Goal: Task Accomplishment & Management: Manage account settings

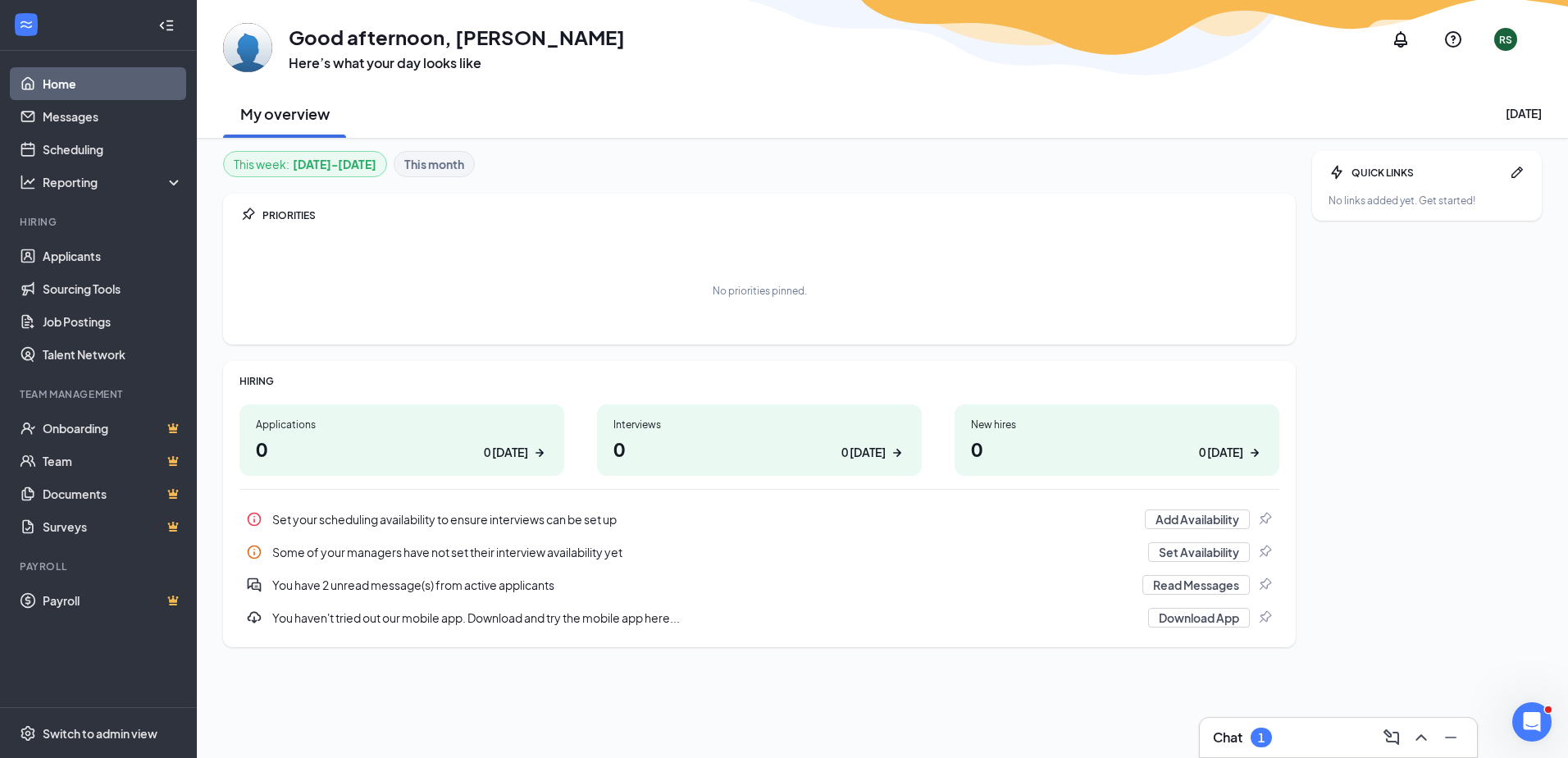
click at [509, 450] on div "0 today" at bounding box center [506, 452] width 45 height 17
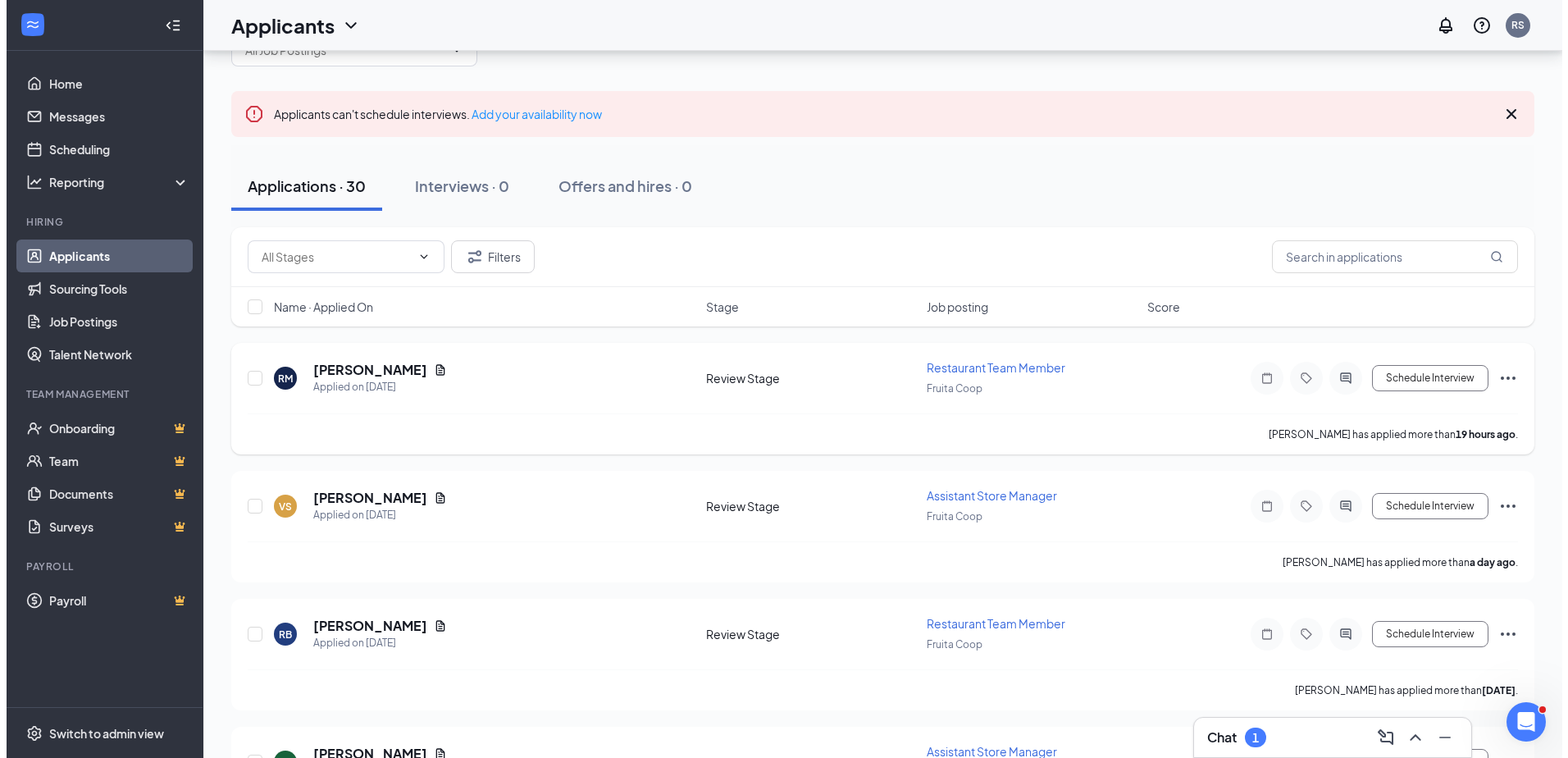
scroll to position [82, 0]
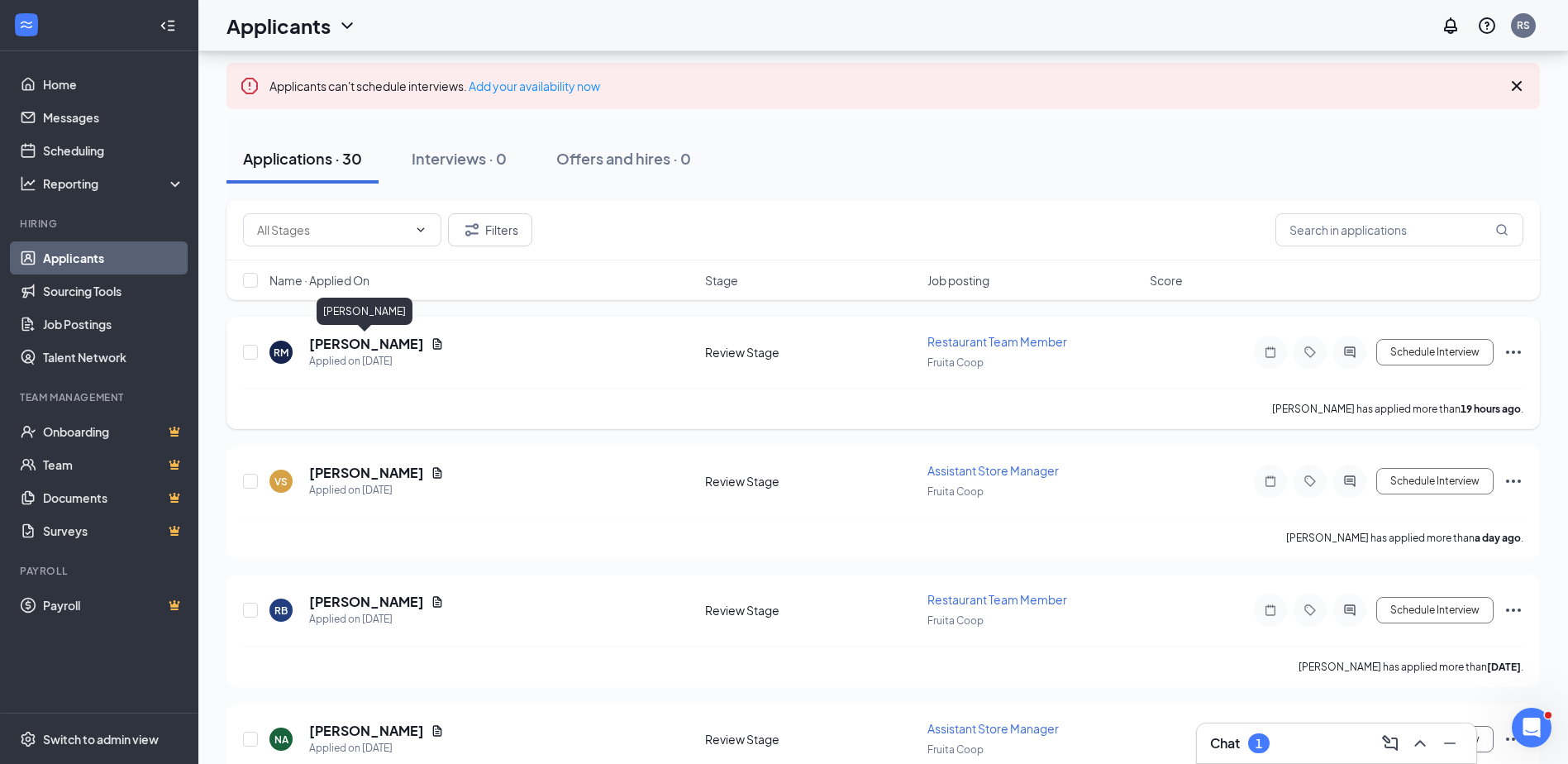
click at [328, 342] on h5 "[PERSON_NAME]" at bounding box center [366, 344] width 115 height 18
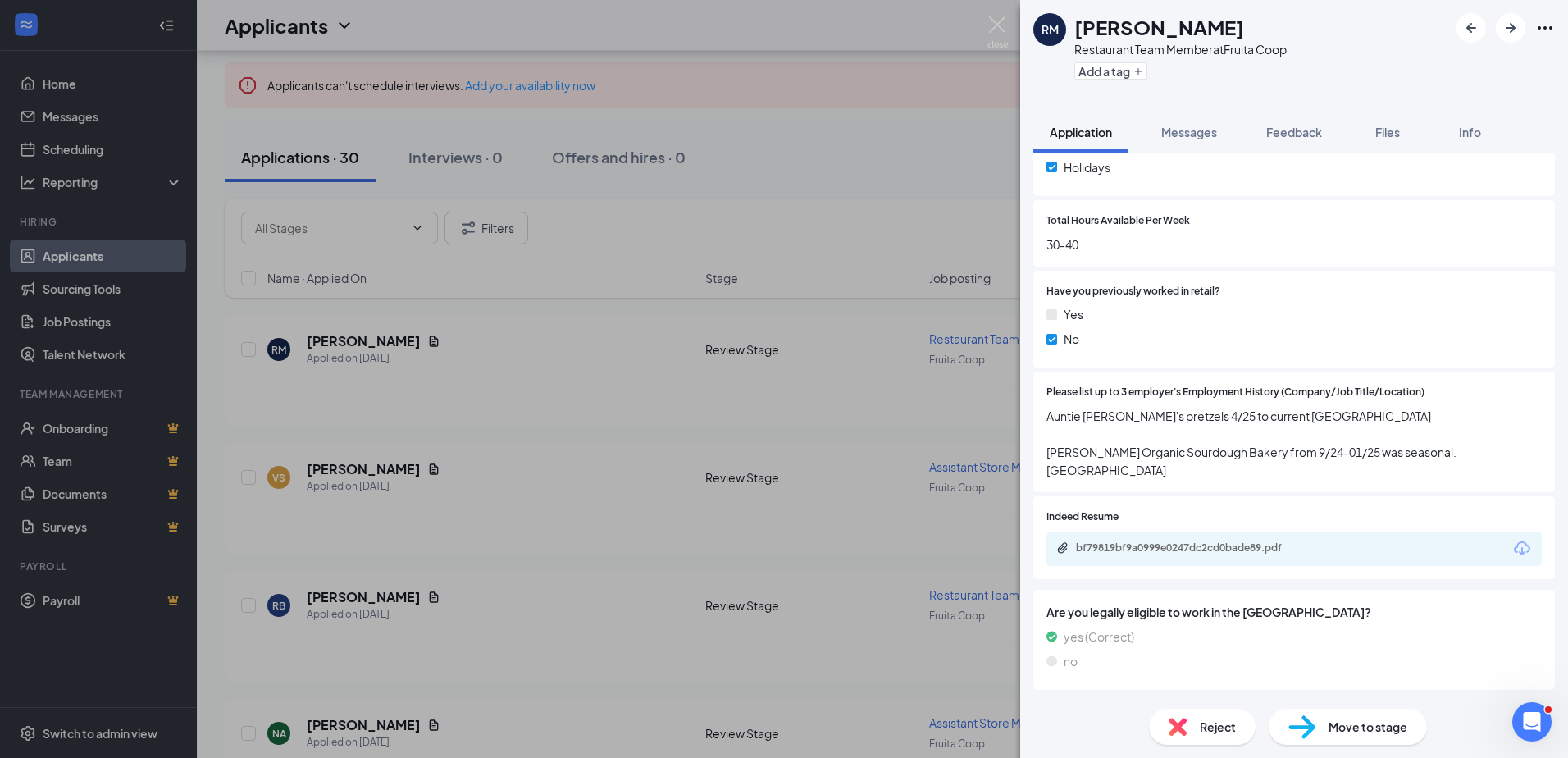
scroll to position [574, 0]
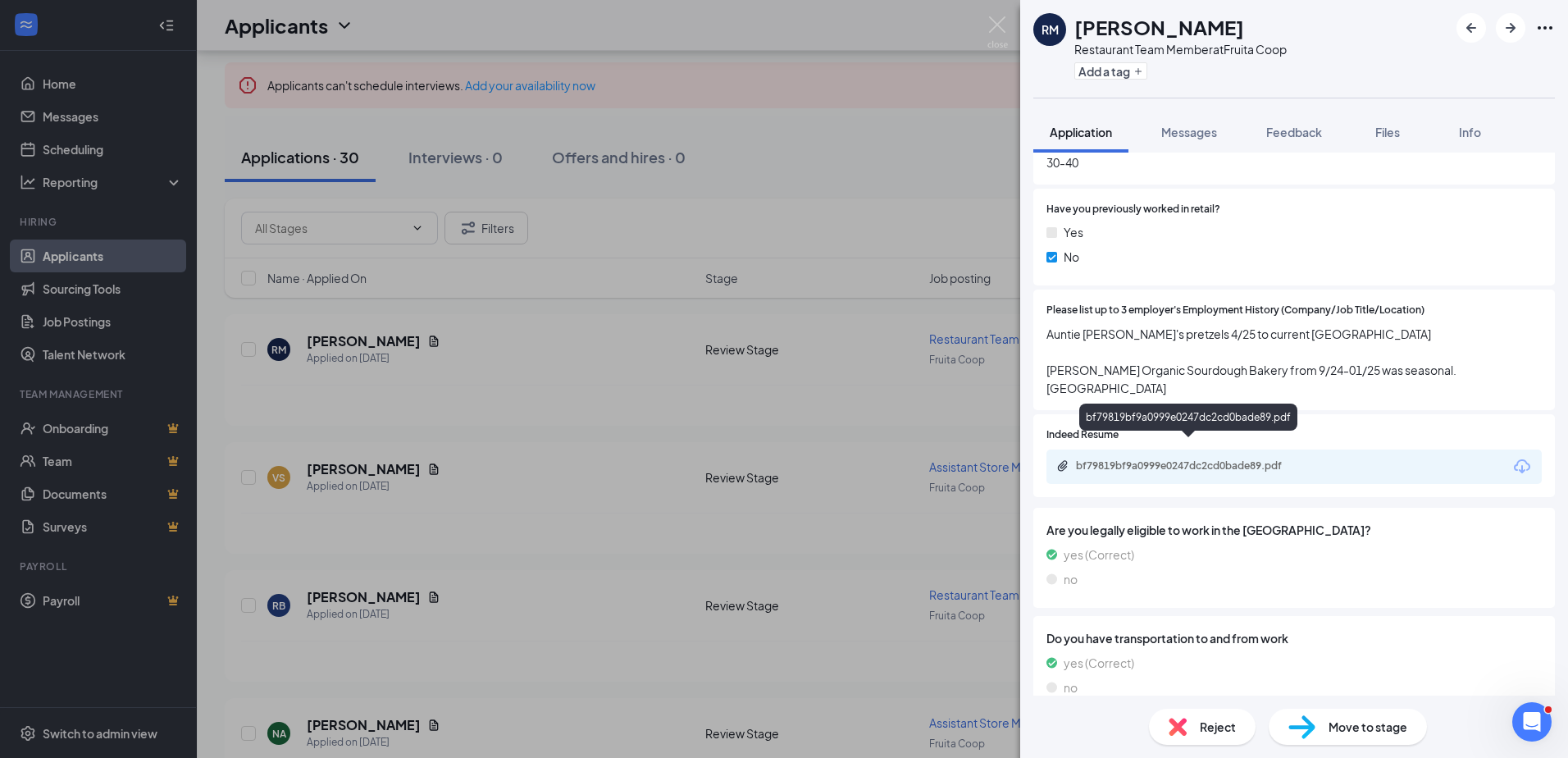
click at [1156, 459] on div "bf79819bf9a0999e0247dc2cd0bade89.pdf" at bounding box center [1191, 465] width 230 height 13
click at [557, 482] on div "RM [PERSON_NAME] Restaurant Team Member at Fruita Coop Add a tag Application Me…" at bounding box center [784, 379] width 1568 height 758
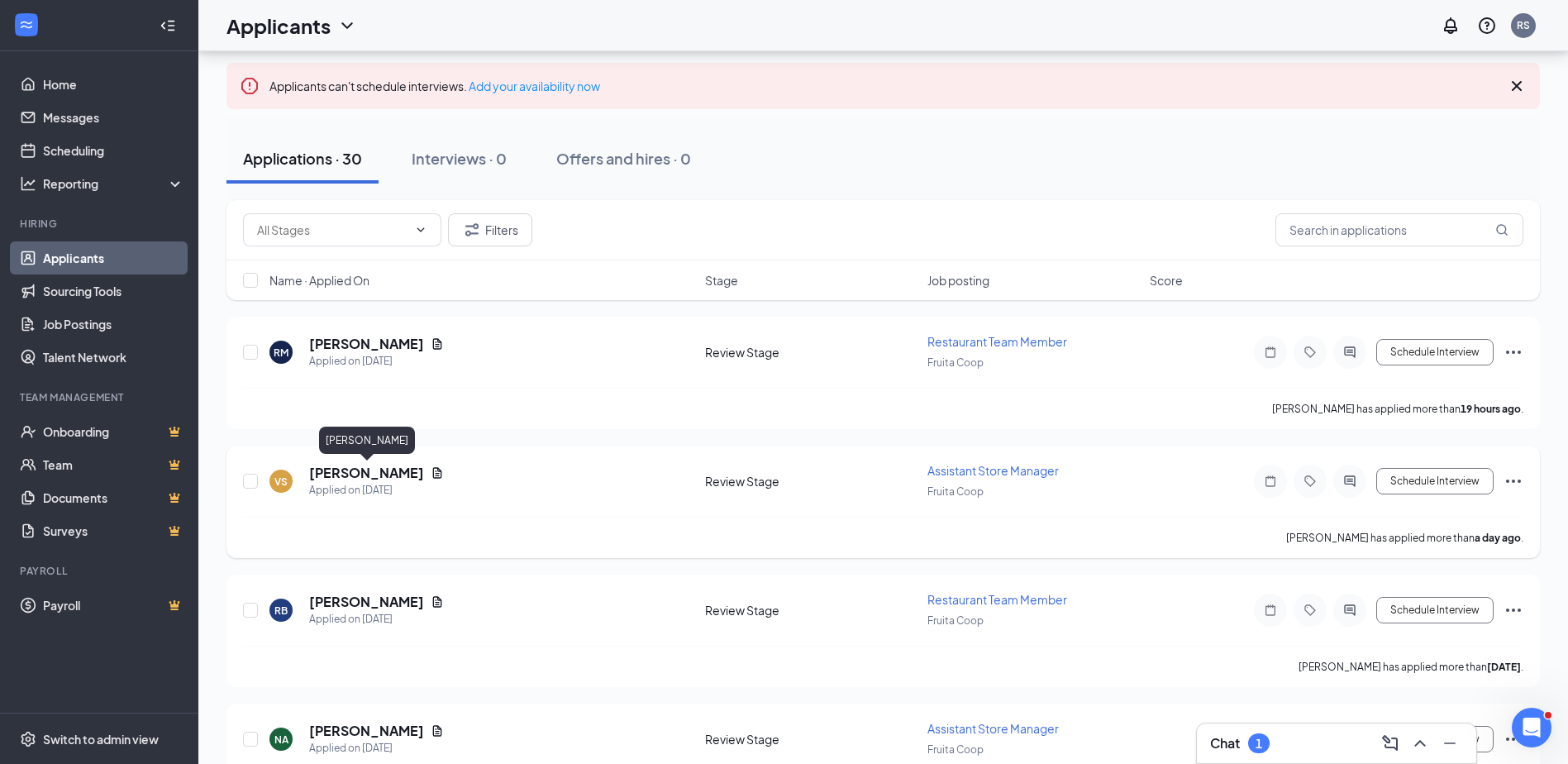
click at [366, 481] on h5 "[PERSON_NAME]" at bounding box center [366, 472] width 115 height 18
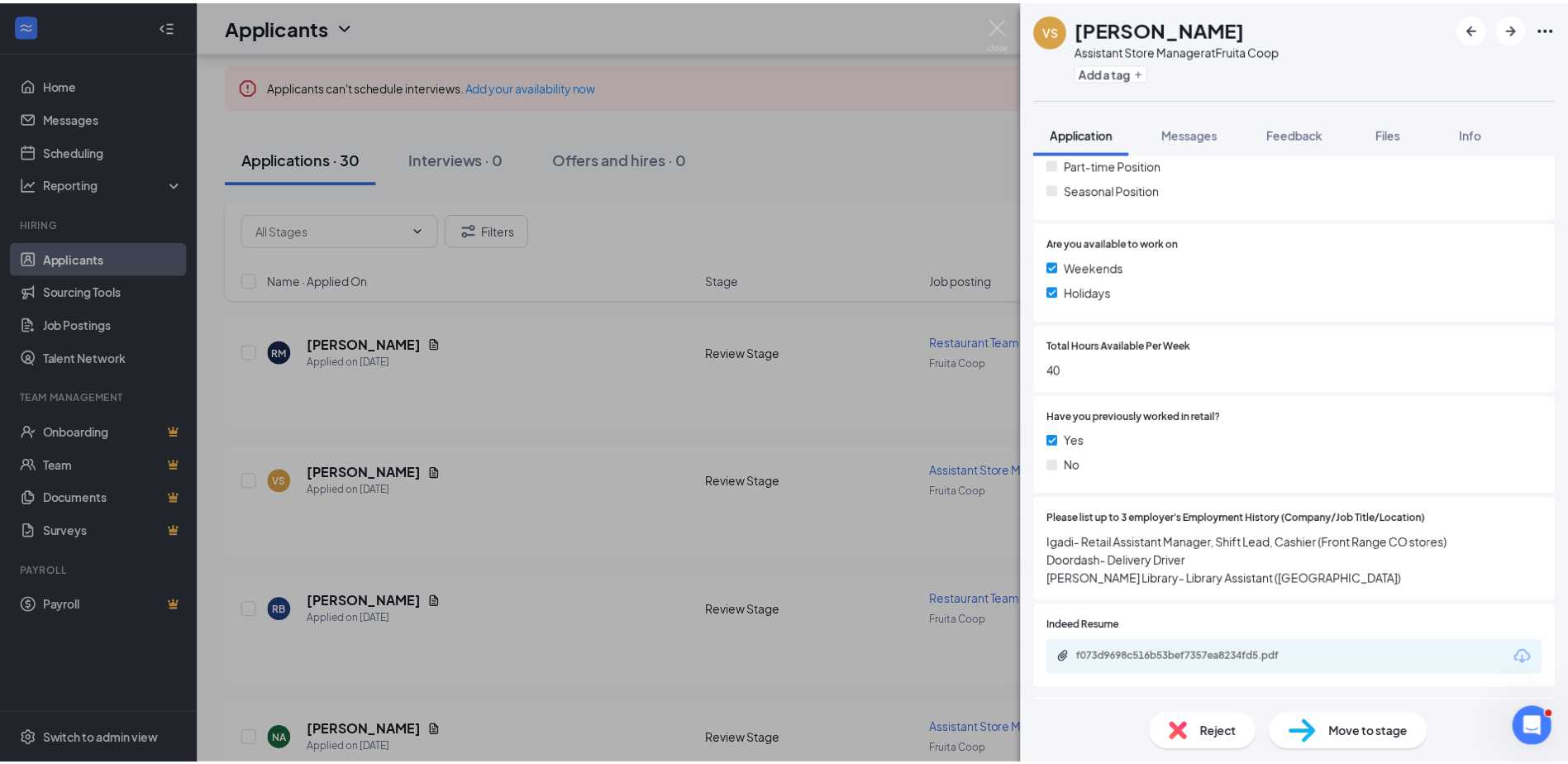
scroll to position [414, 0]
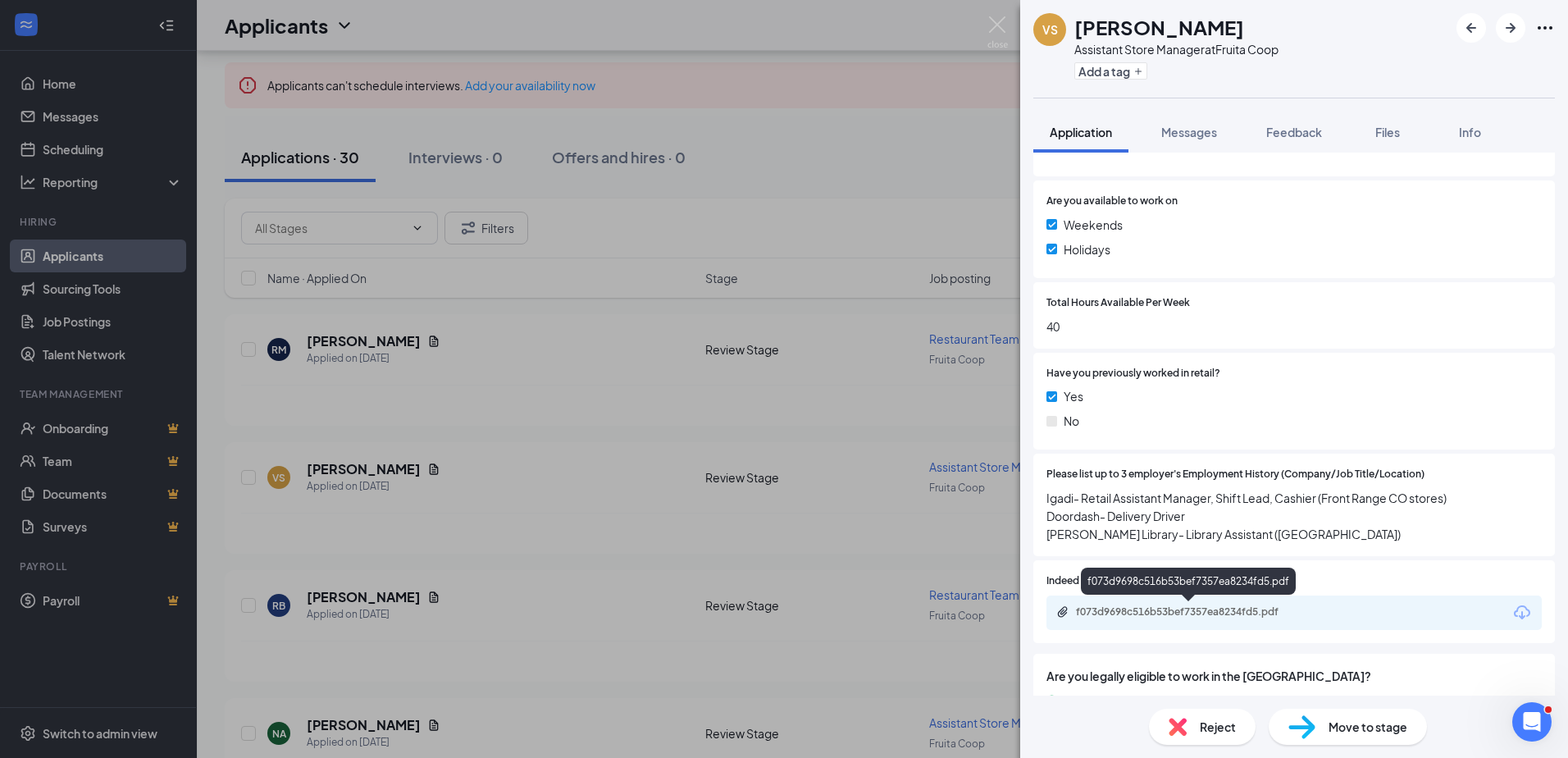
click at [1218, 609] on div "f073d9698c516b53bef7357ea8234fd5.pdf" at bounding box center [1191, 612] width 230 height 13
click at [529, 617] on div "VS [PERSON_NAME] Assistant Store Manager at Fruita Coop Add a tag Application M…" at bounding box center [784, 379] width 1568 height 758
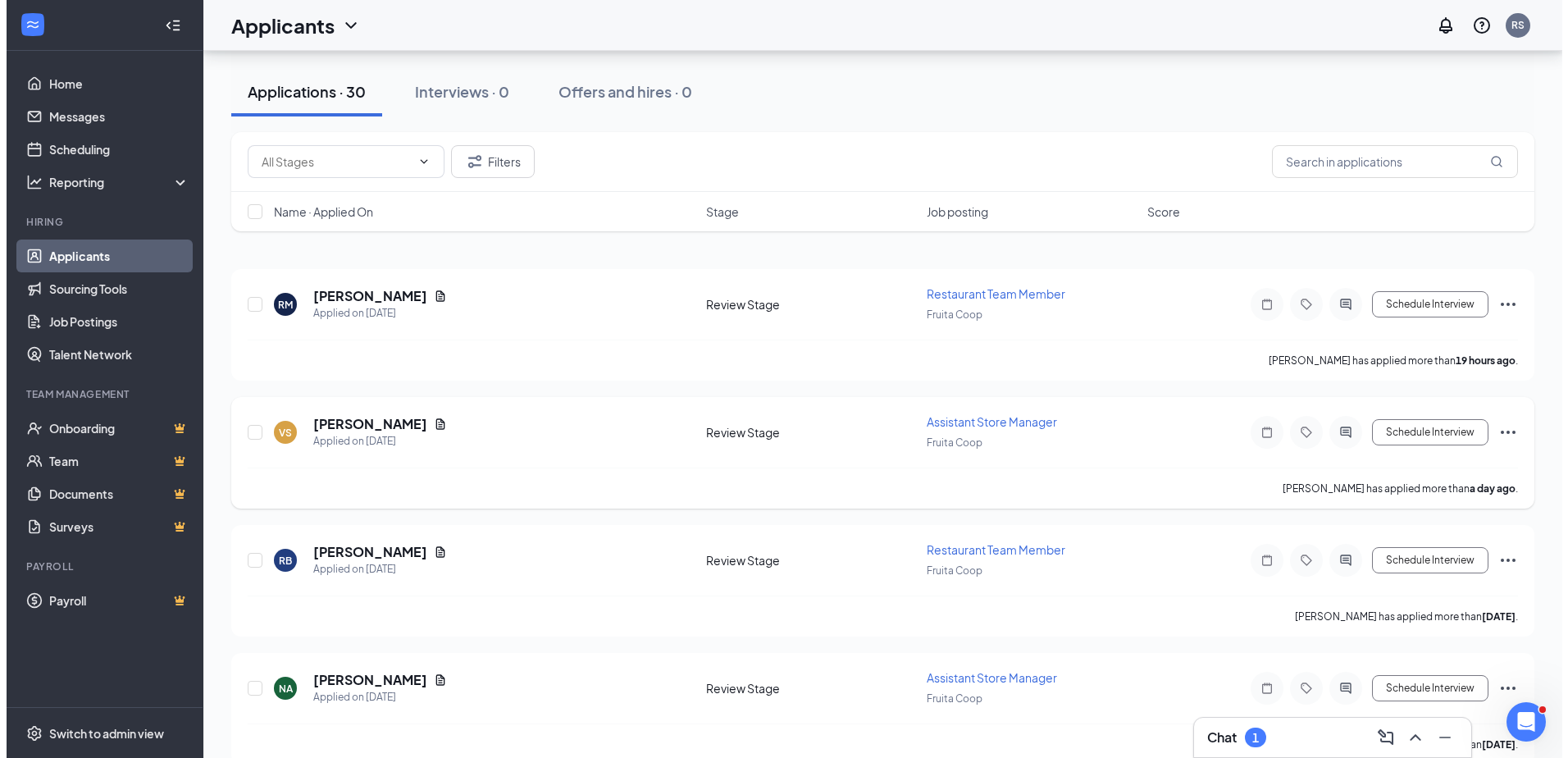
scroll to position [164, 0]
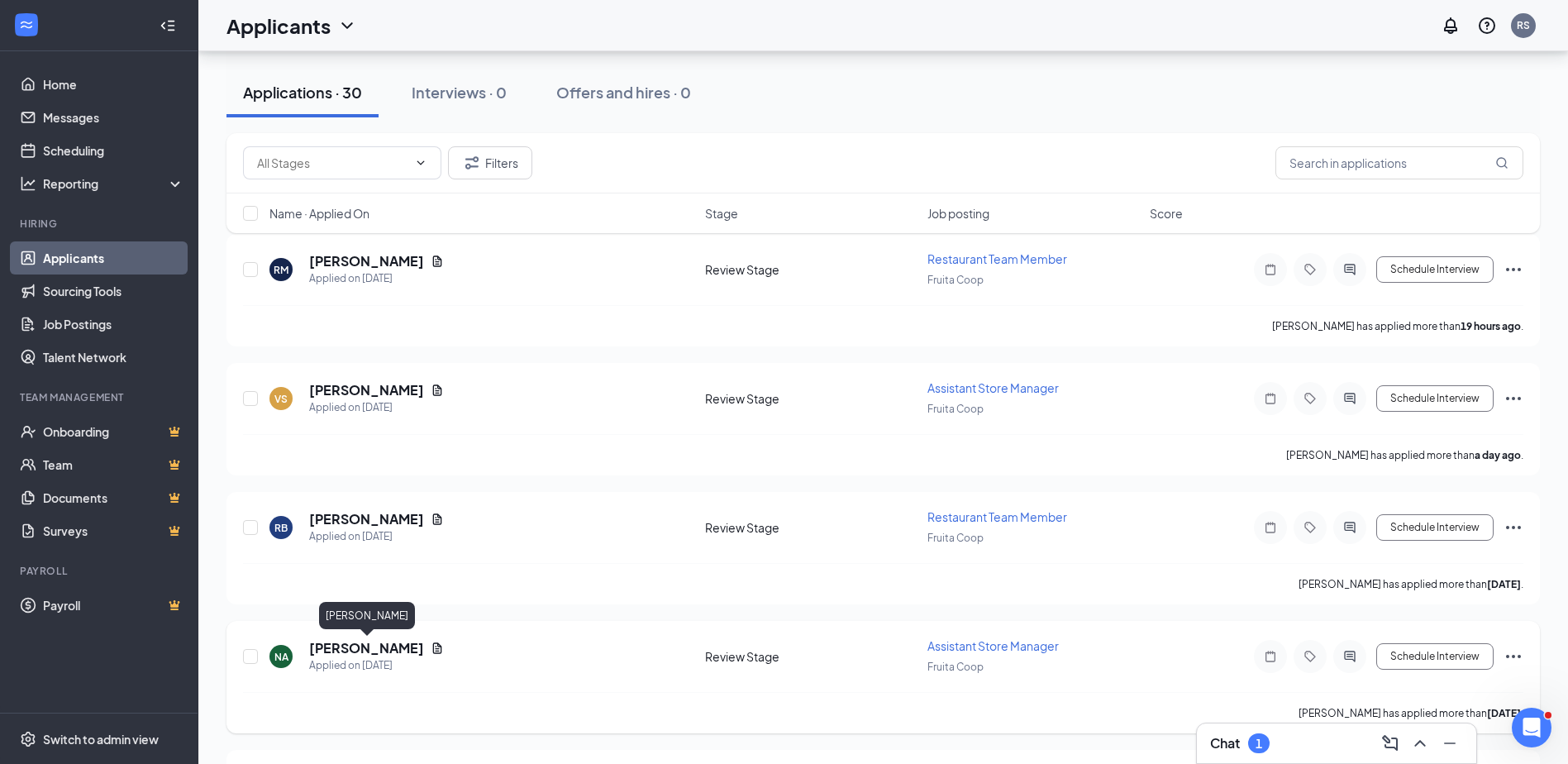
click at [385, 647] on h5 "[PERSON_NAME]" at bounding box center [366, 647] width 115 height 18
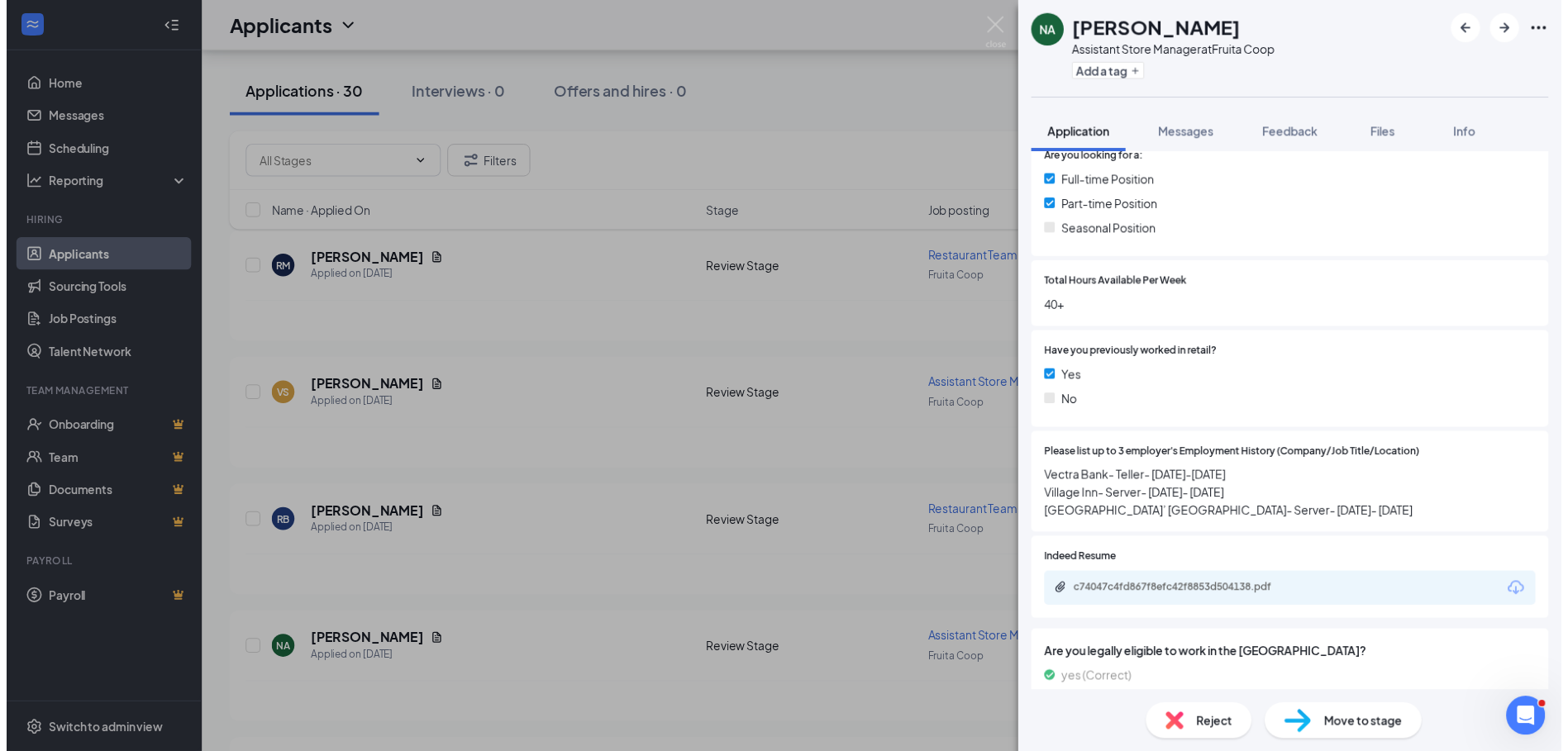
scroll to position [413, 0]
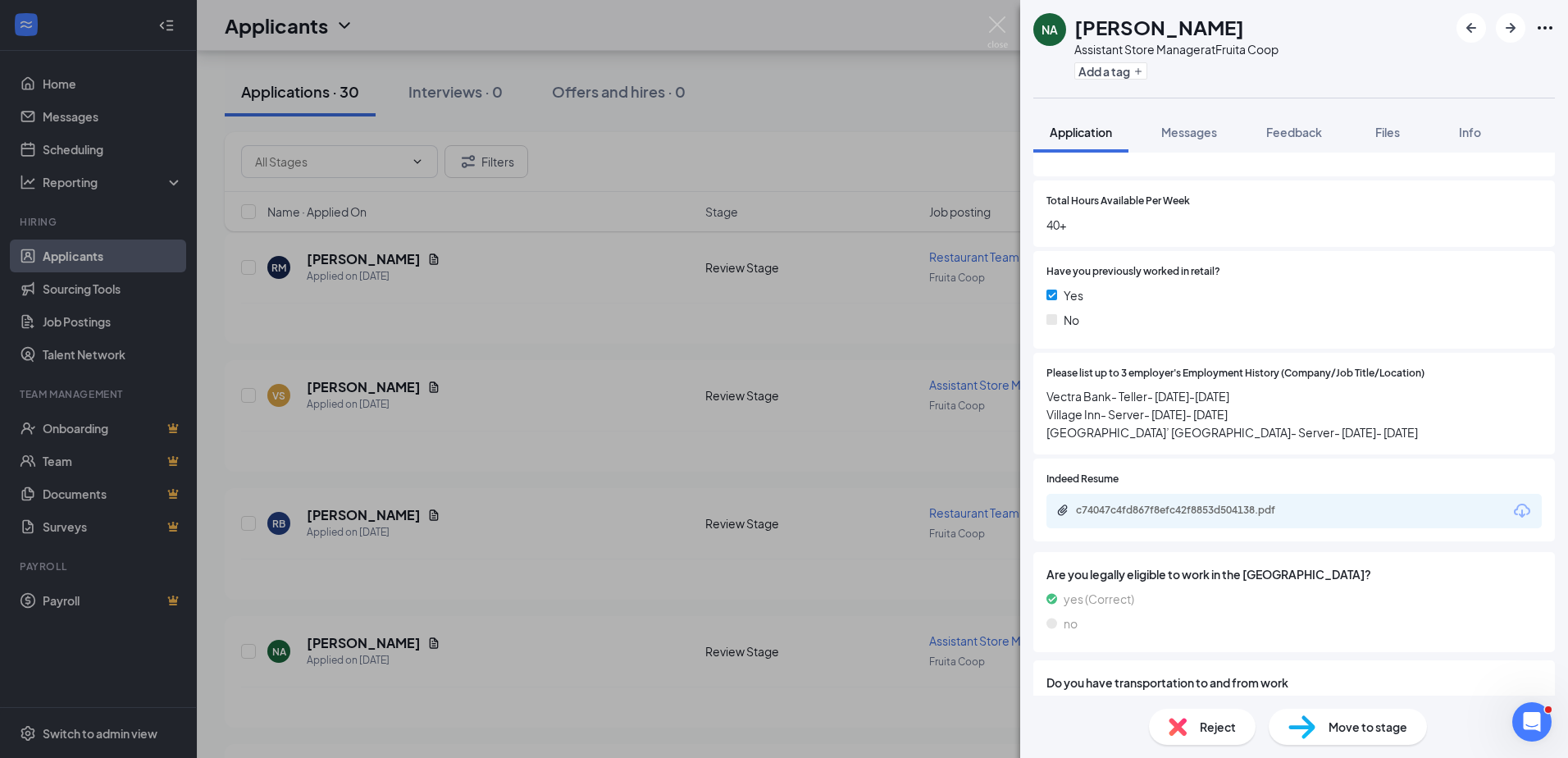
click at [1170, 501] on div "c74047c4fd867f8efc42f8853d504138.pdf" at bounding box center [1295, 510] width 495 height 34
click at [1170, 507] on div "c74047c4fd867f8efc42f8853d504138.pdf" at bounding box center [1191, 510] width 230 height 13
click at [555, 534] on div "NA [PERSON_NAME] Assistant Store Manager at Fruita Coop Add a tag Application M…" at bounding box center [784, 379] width 1568 height 758
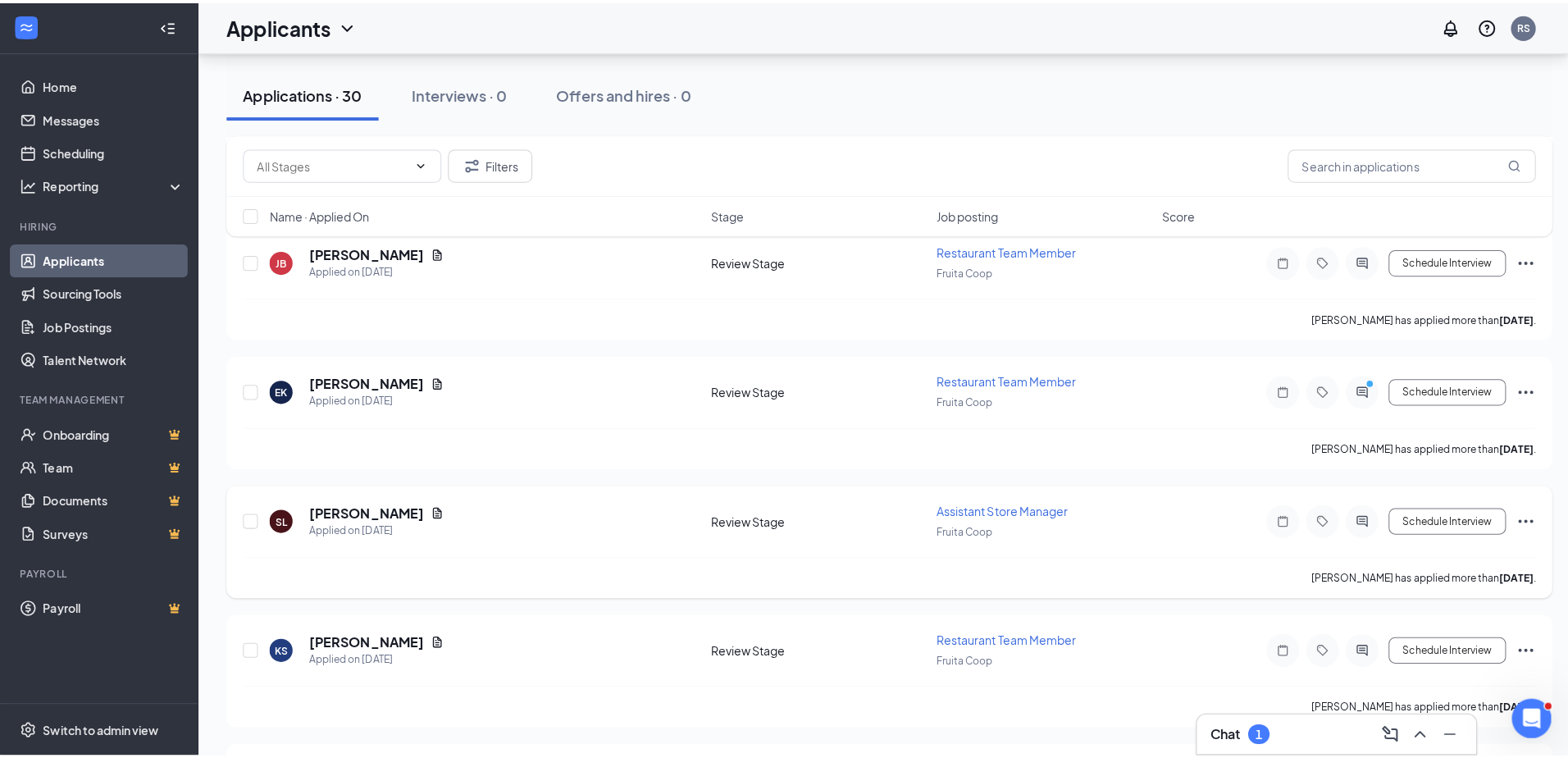
scroll to position [738, 0]
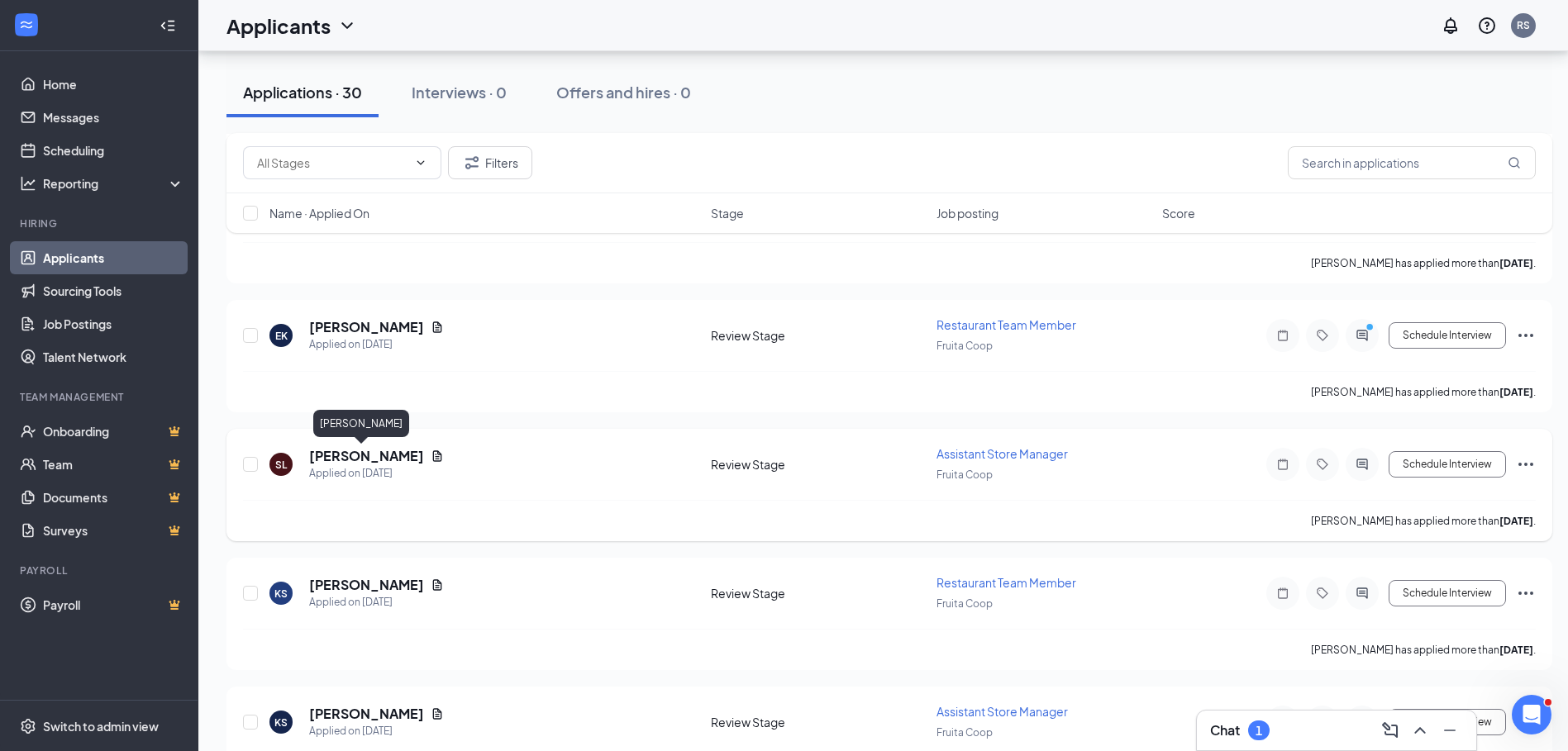
click at [377, 458] on h5 "[PERSON_NAME]" at bounding box center [366, 456] width 115 height 18
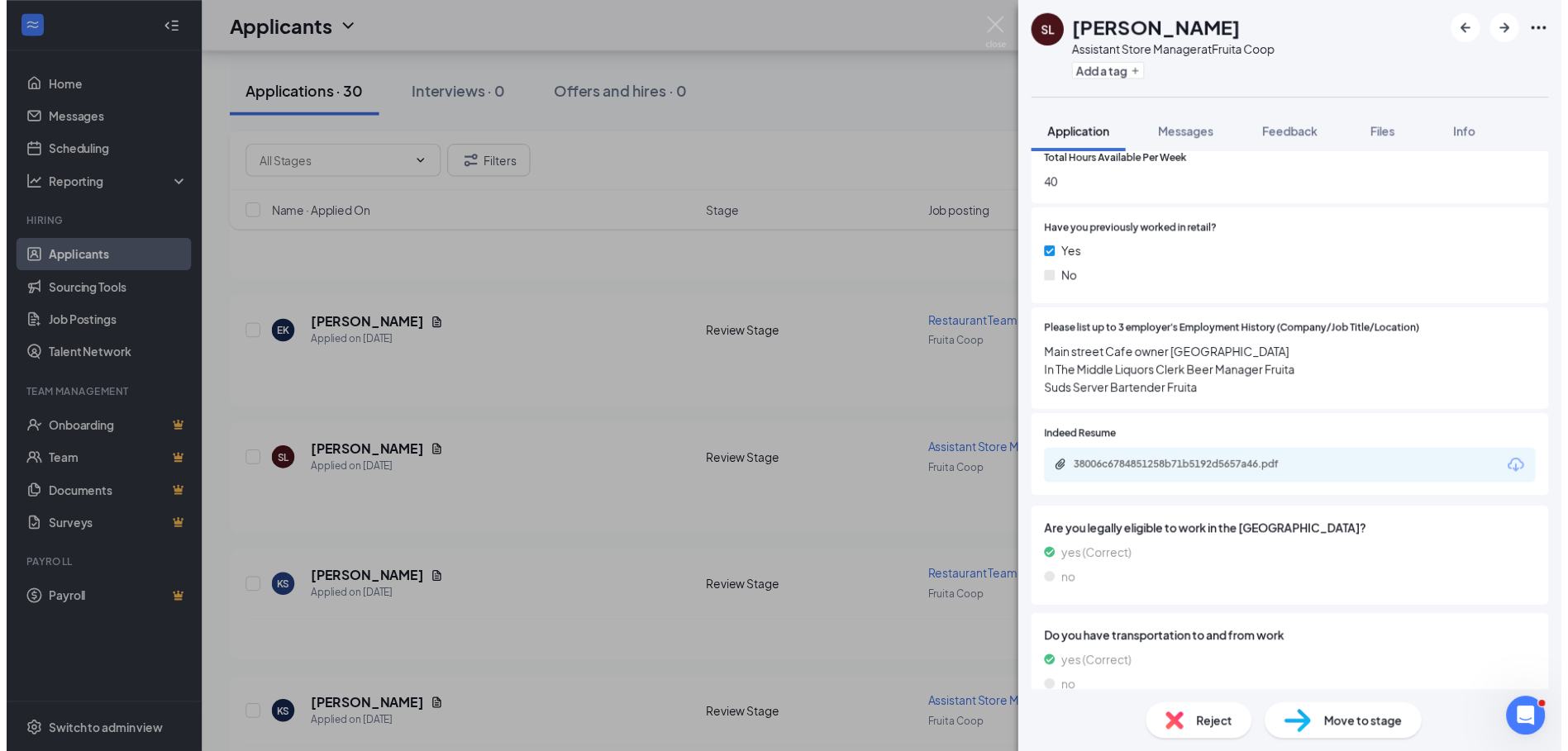
scroll to position [578, 0]
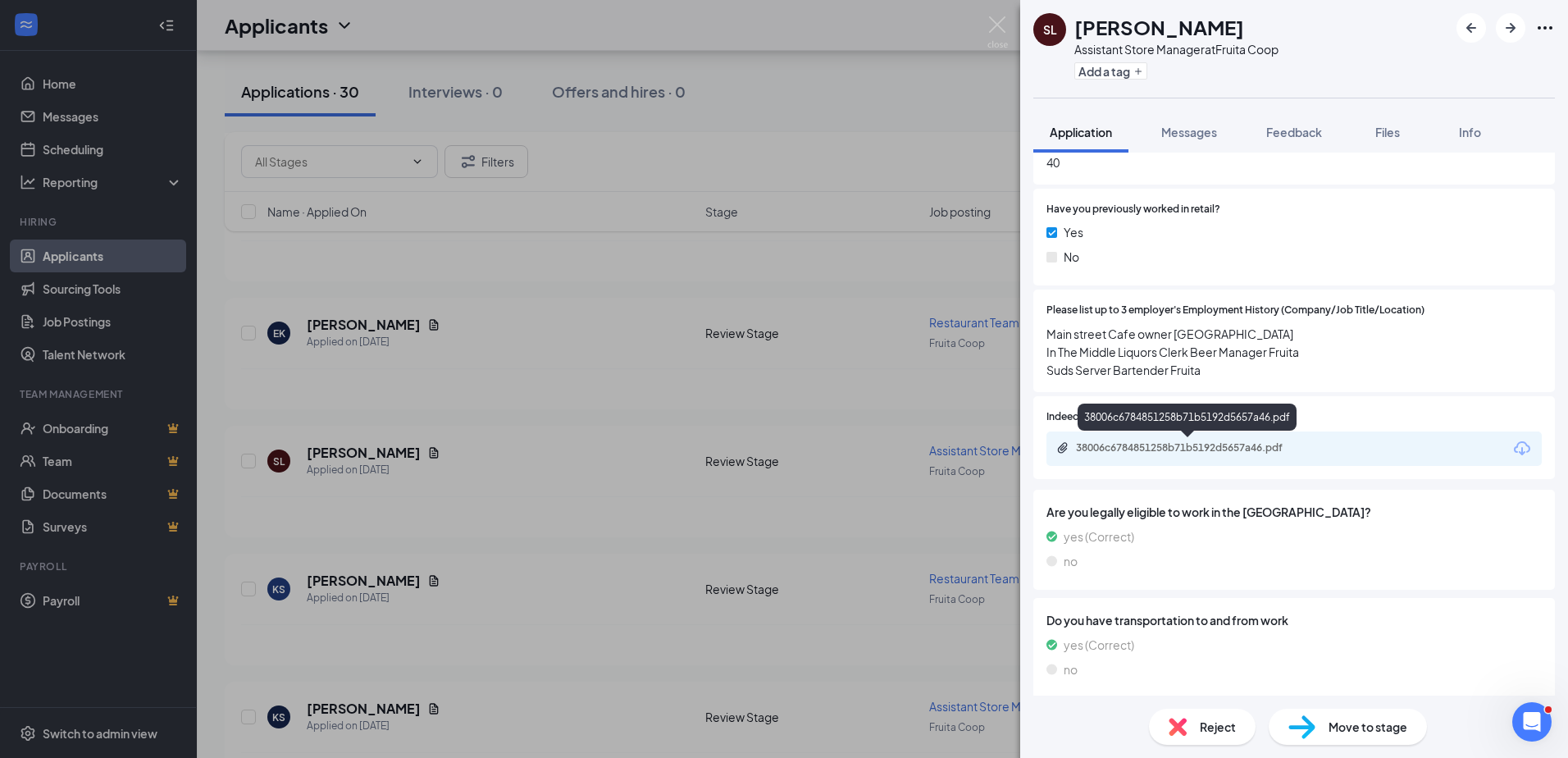
click at [1131, 445] on div "38006c6784851258b71b5192d5657a46.pdf" at bounding box center [1191, 447] width 230 height 13
click at [700, 701] on div "SL [PERSON_NAME] Assistant Store Manager at Fruita Coop Add a tag Application M…" at bounding box center [784, 379] width 1568 height 758
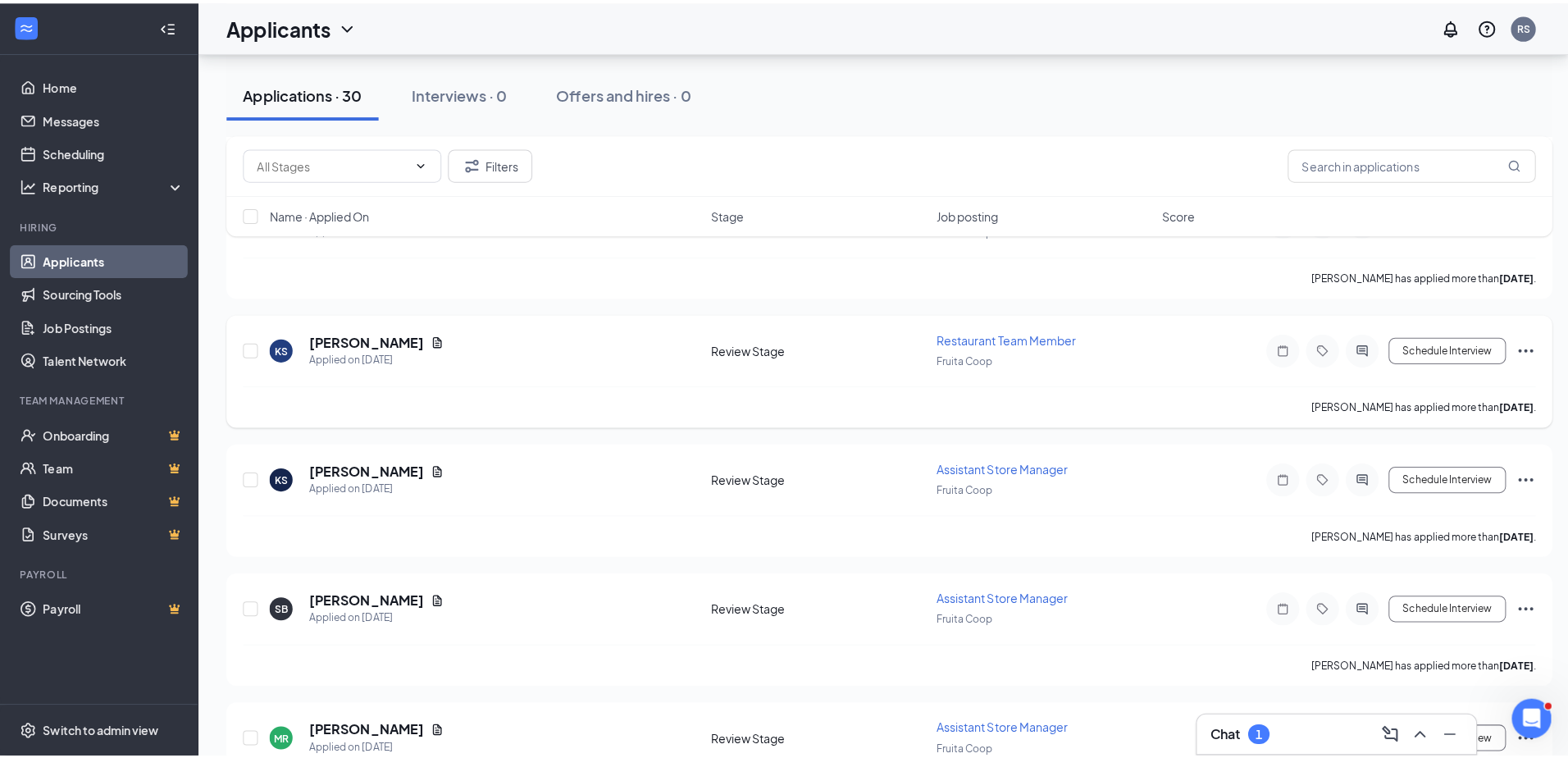
scroll to position [984, 0]
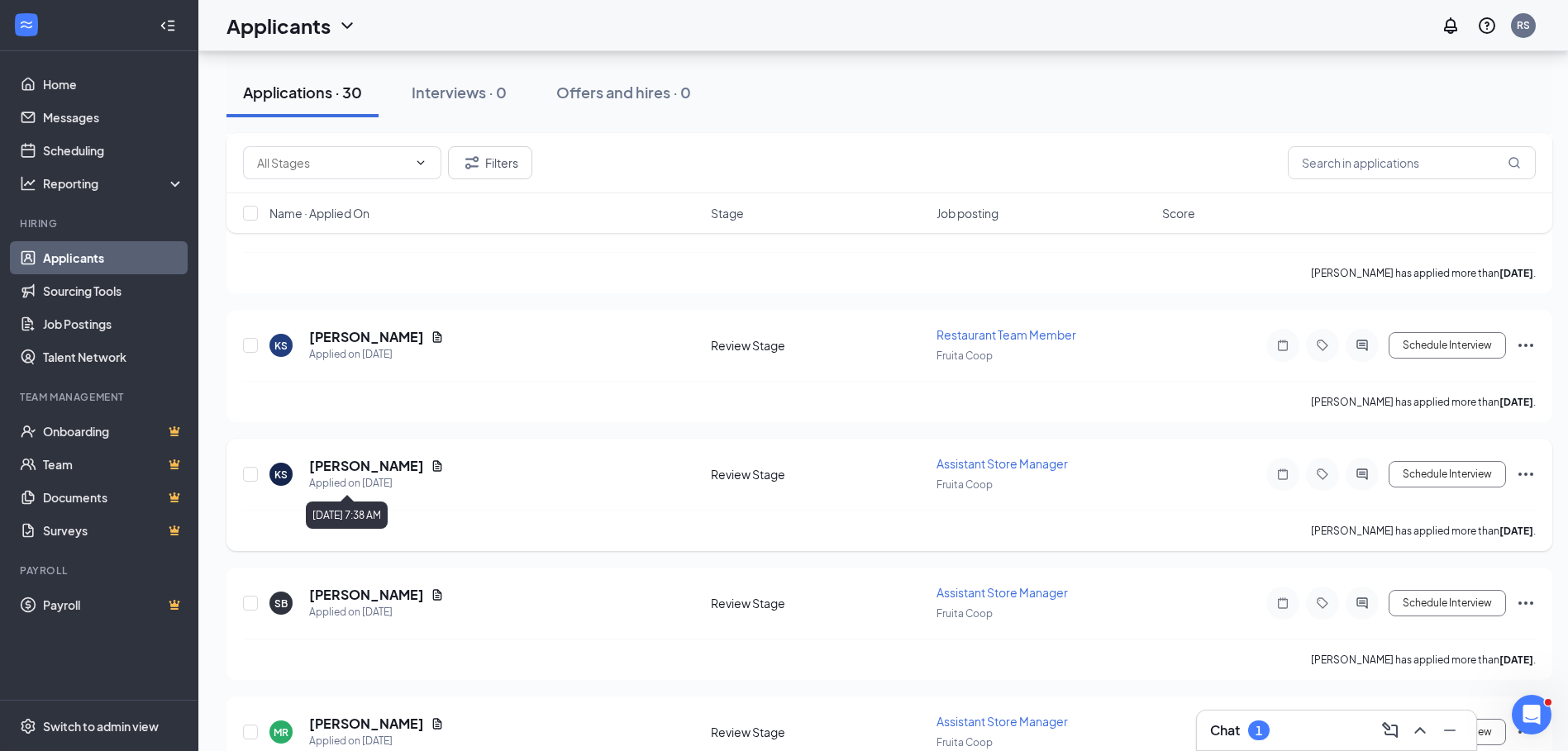
click at [383, 478] on div "Applied on [DATE]" at bounding box center [376, 483] width 135 height 16
click at [396, 469] on h5 "[PERSON_NAME]" at bounding box center [366, 465] width 115 height 18
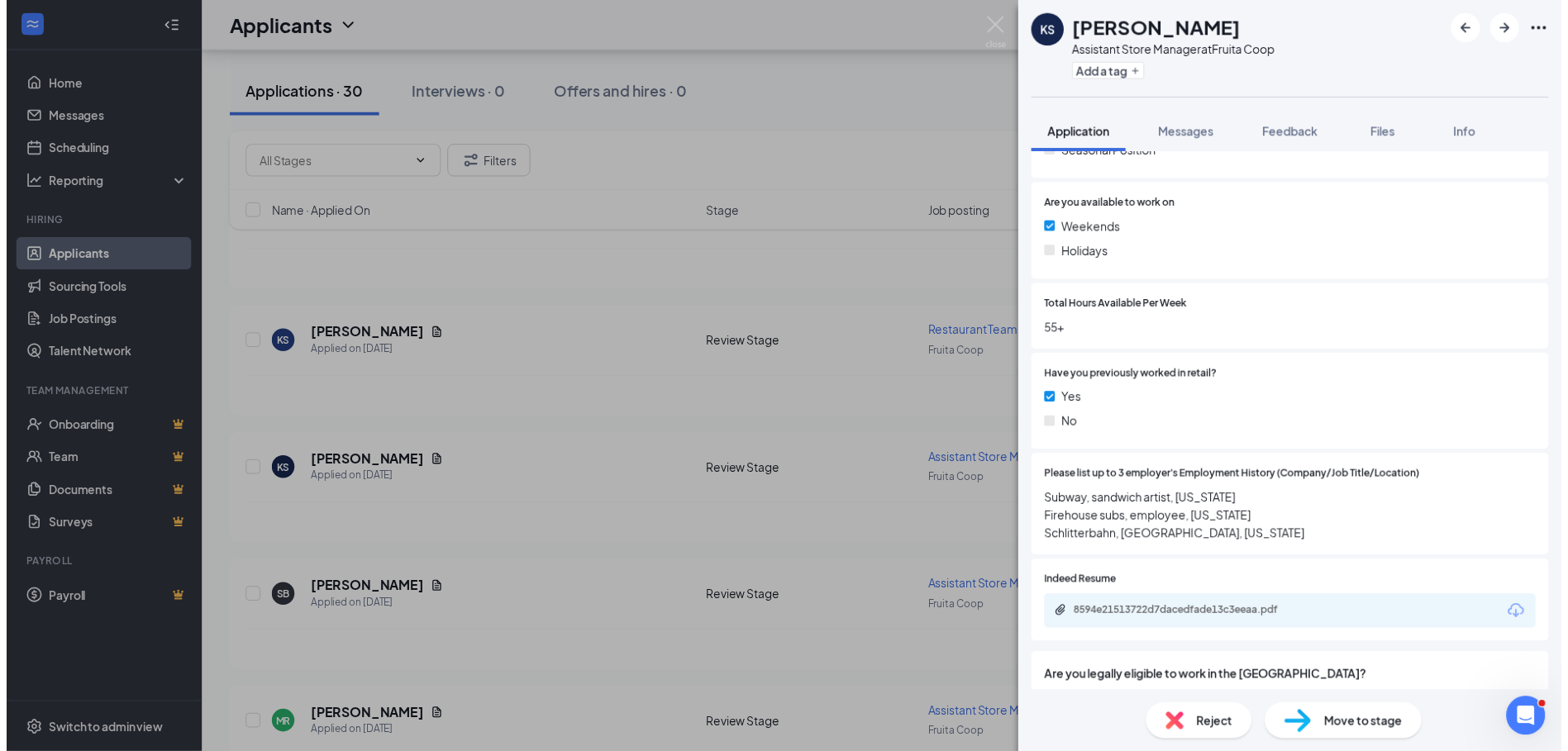
scroll to position [495, 0]
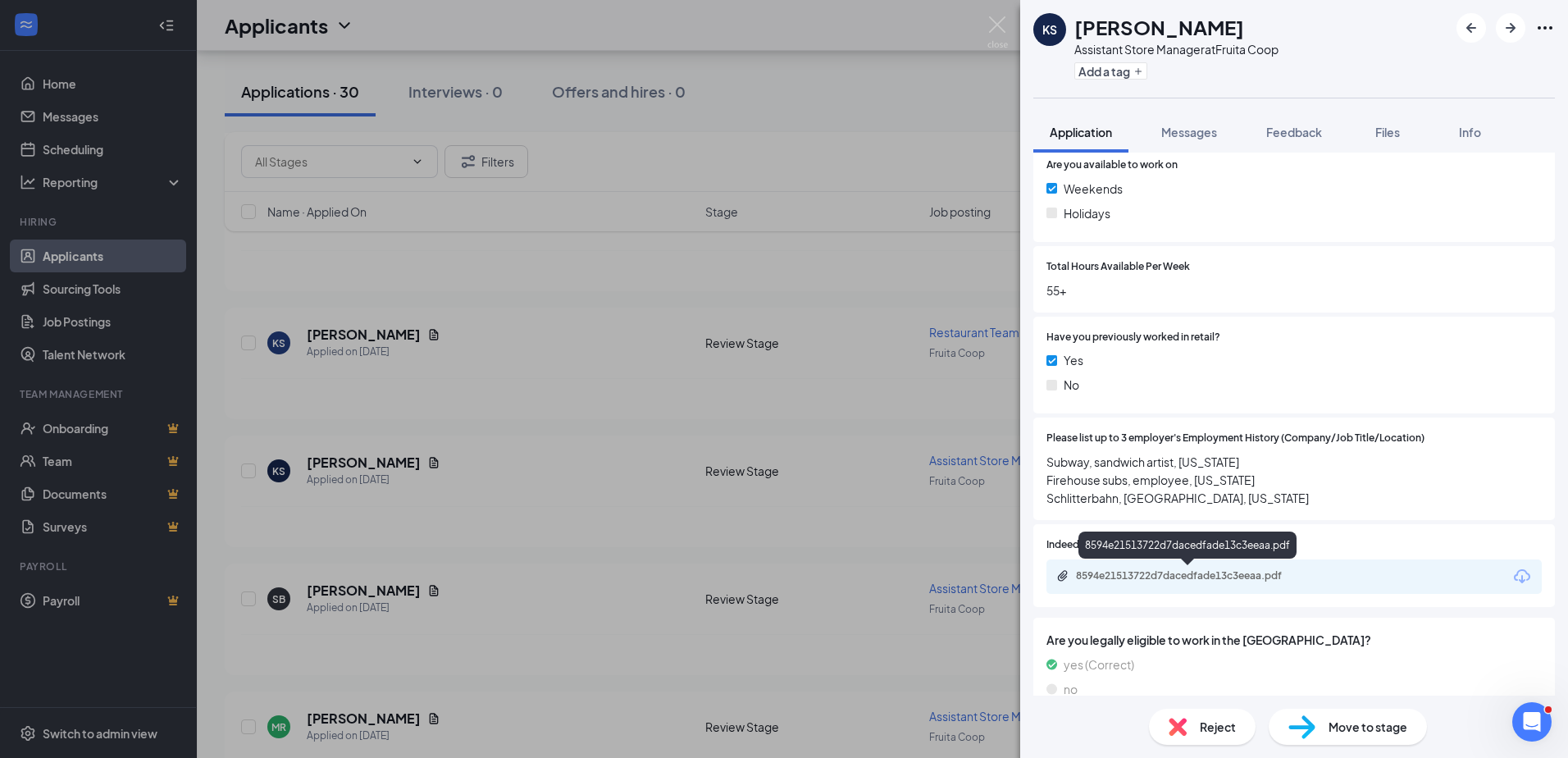
click at [1208, 573] on div "8594e21513722d7dacedfade13c3eeaa.pdf" at bounding box center [1191, 575] width 230 height 13
click at [612, 663] on div "KS [PERSON_NAME] Assistant Store Manager at Fruita Coop Add a tag Application M…" at bounding box center [784, 379] width 1568 height 758
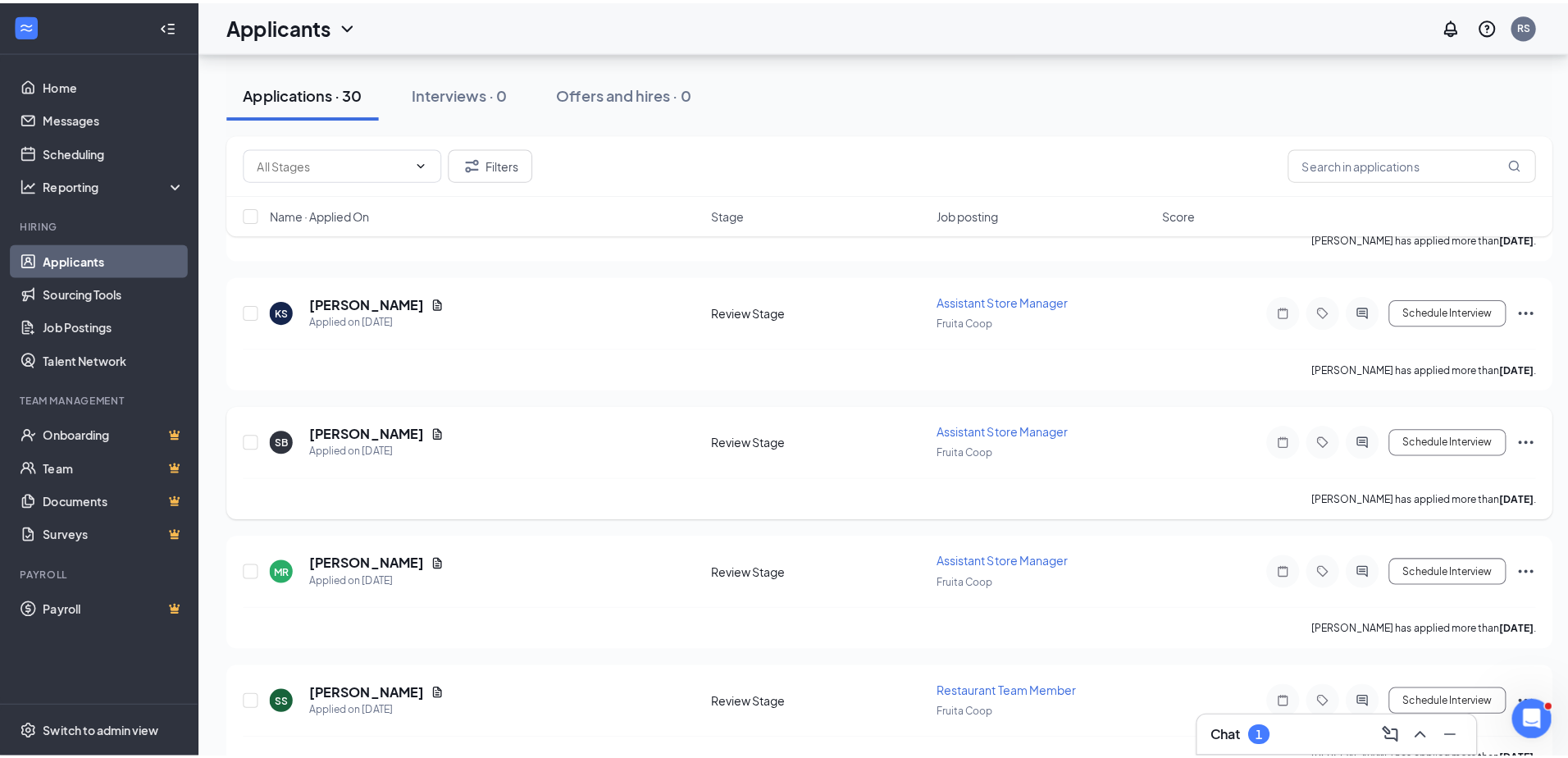
scroll to position [1148, 0]
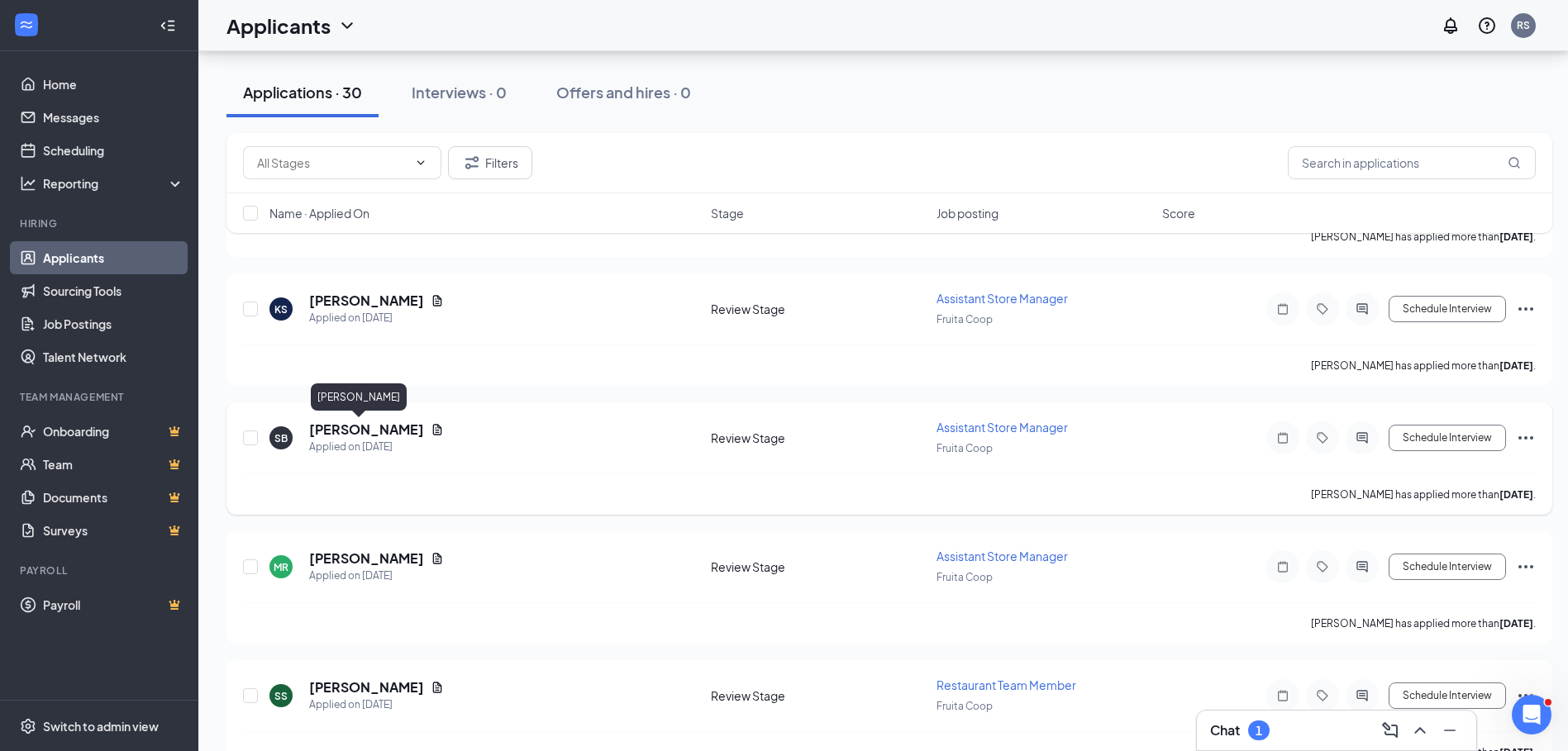
click at [327, 429] on h5 "[PERSON_NAME]" at bounding box center [366, 429] width 115 height 18
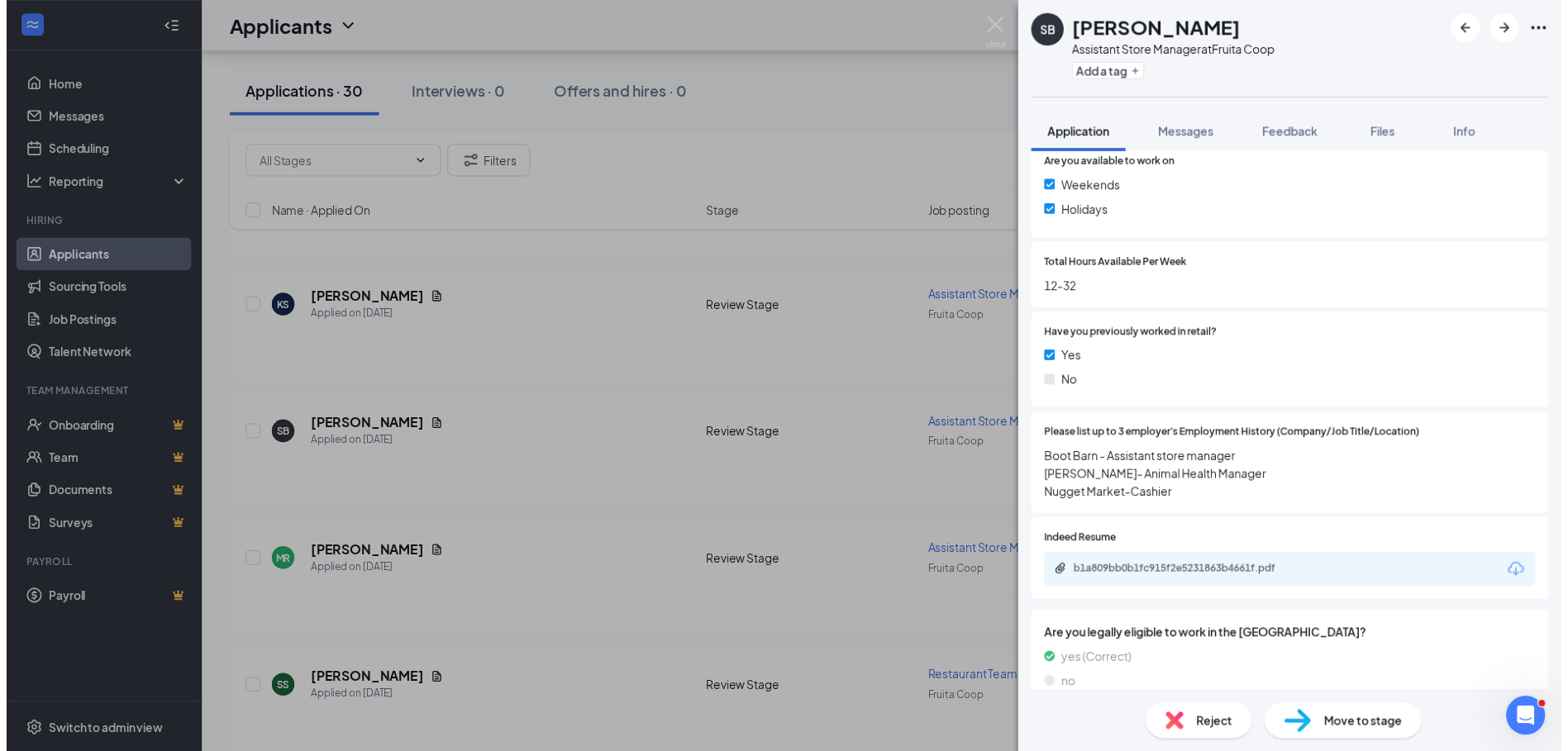
scroll to position [495, 0]
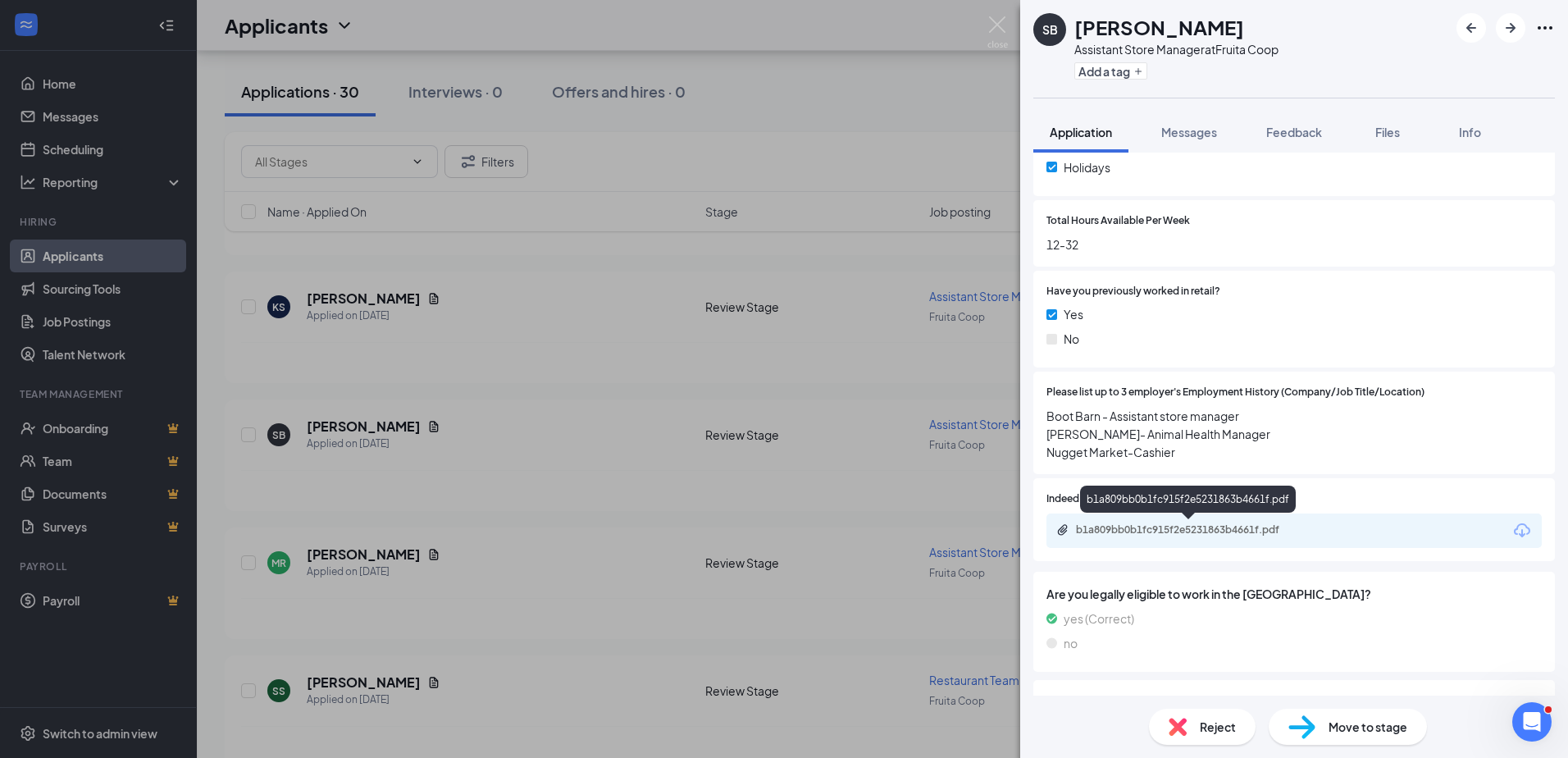
click at [1226, 529] on div "b1a809bb0b1fc915f2e5231863b4661f.pdf" at bounding box center [1191, 529] width 230 height 13
click at [676, 420] on div "SB [PERSON_NAME] Assistant Store Manager at Fruita Coop Add a tag Application M…" at bounding box center [784, 379] width 1568 height 758
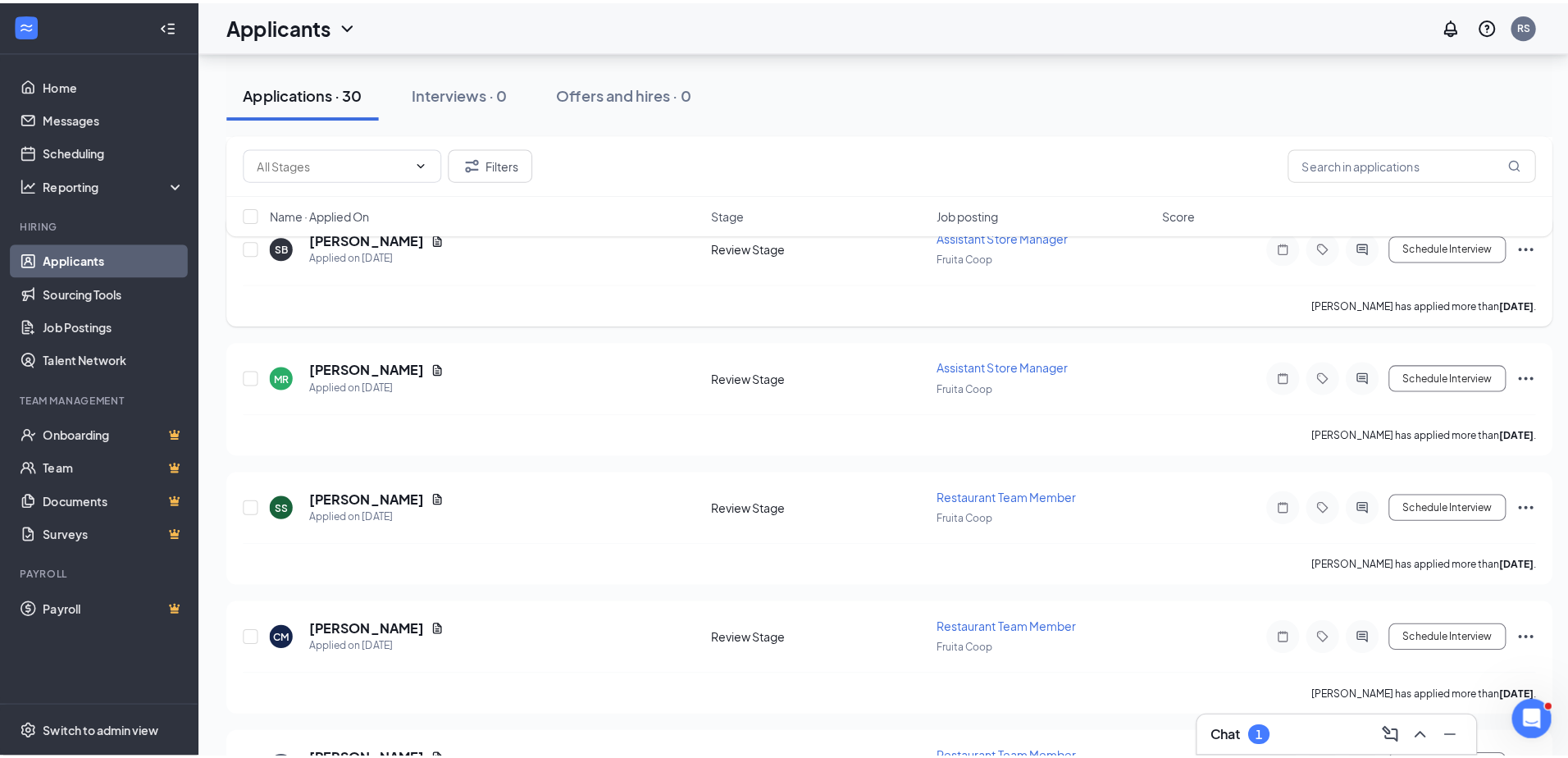
scroll to position [1312, 0]
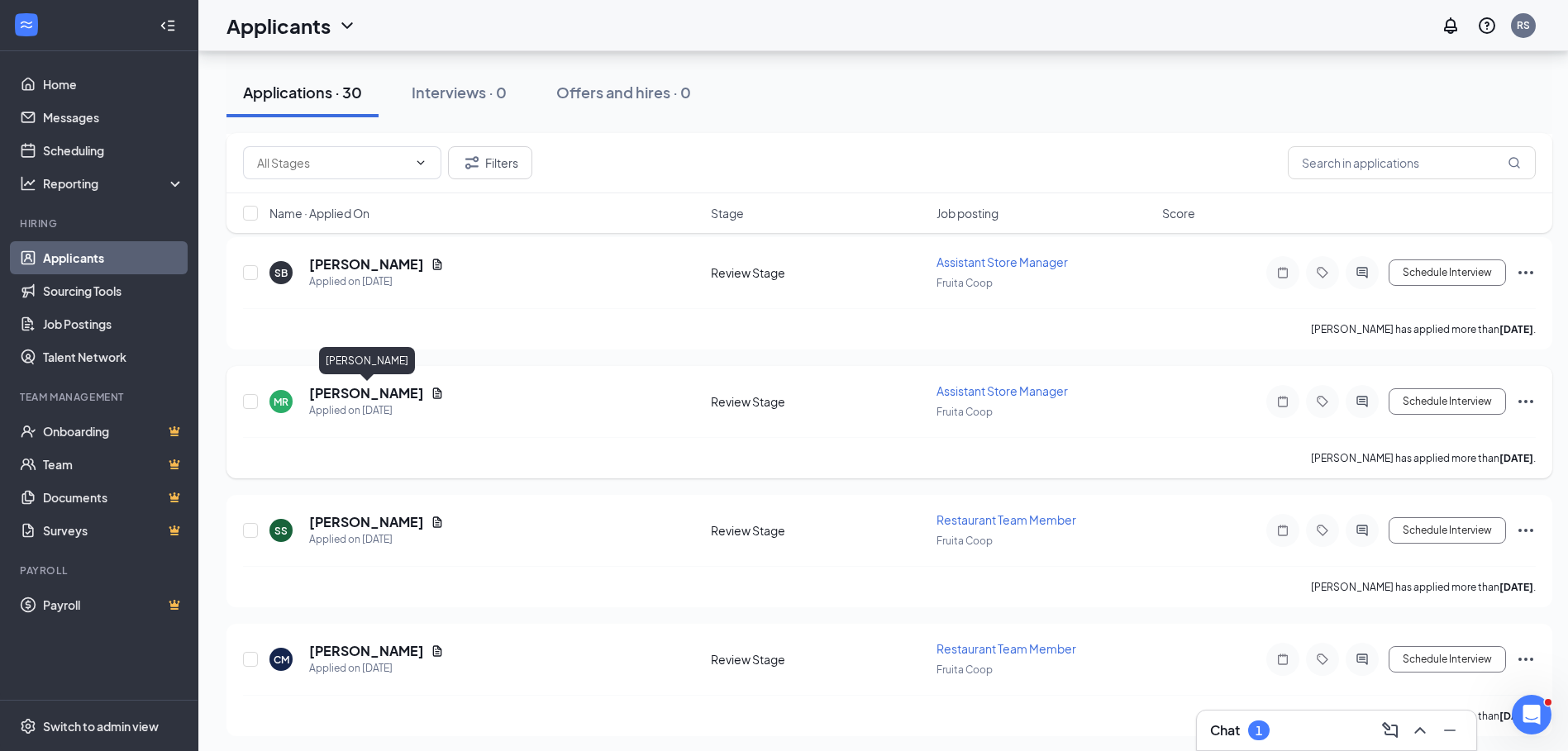
click at [382, 396] on h5 "[PERSON_NAME]" at bounding box center [366, 393] width 115 height 18
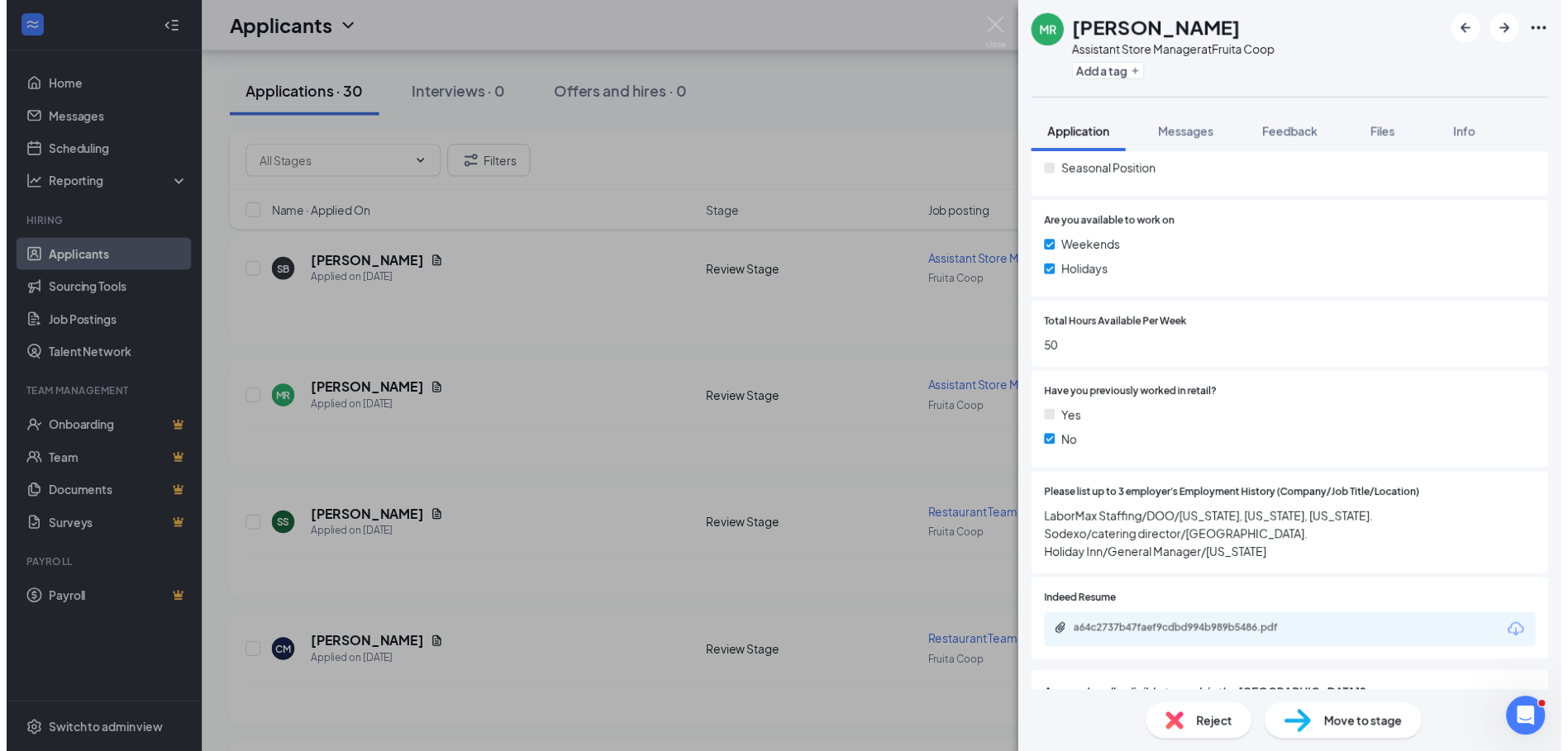
scroll to position [413, 0]
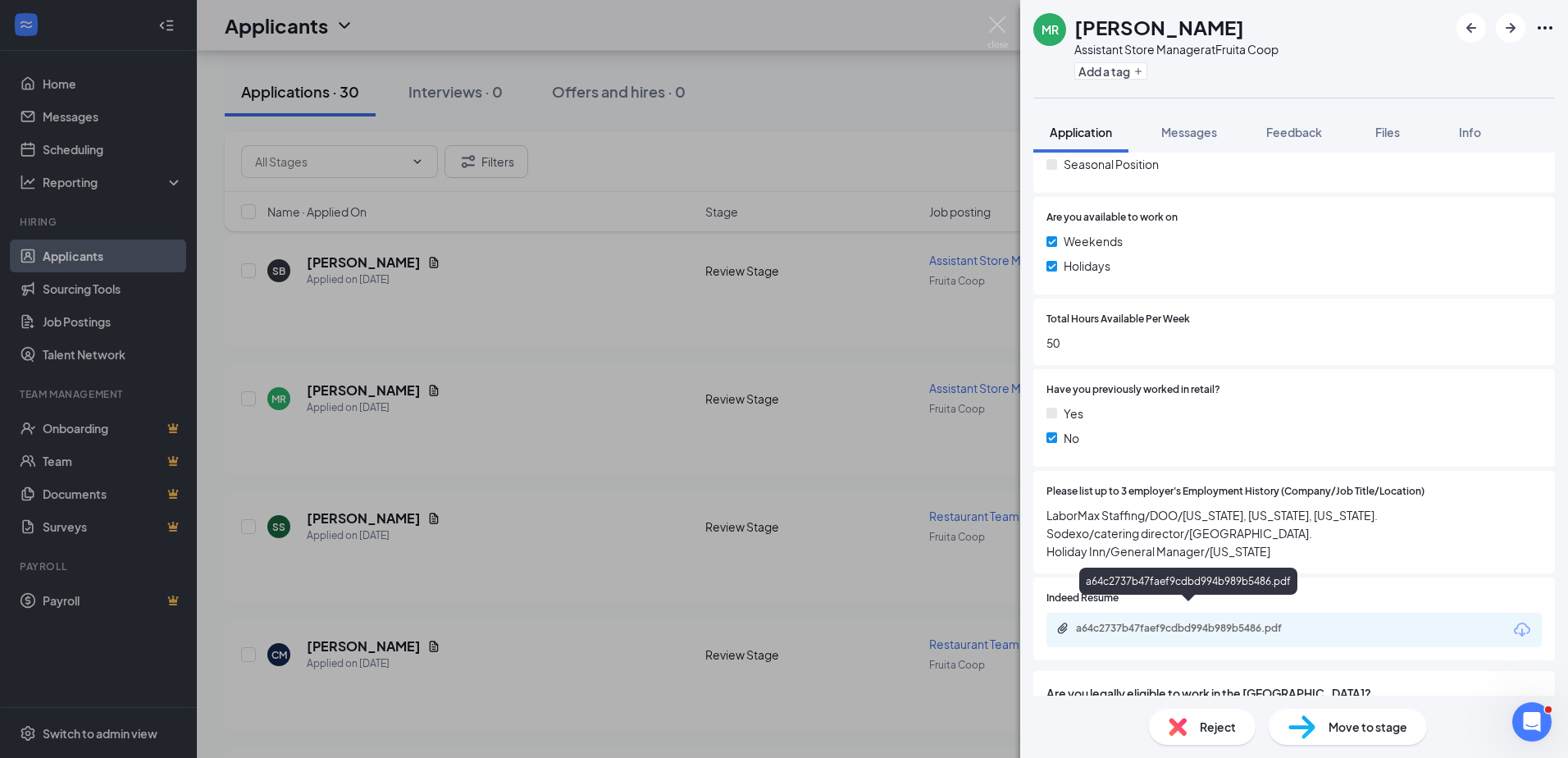
click at [1167, 622] on div "a64c2737b47faef9cdbd994b989b5486.pdf" at bounding box center [1191, 628] width 230 height 13
click at [571, 552] on div "[PERSON_NAME] Assistant Store Manager at Fruita Coop Add a tag Application Mess…" at bounding box center [784, 379] width 1568 height 758
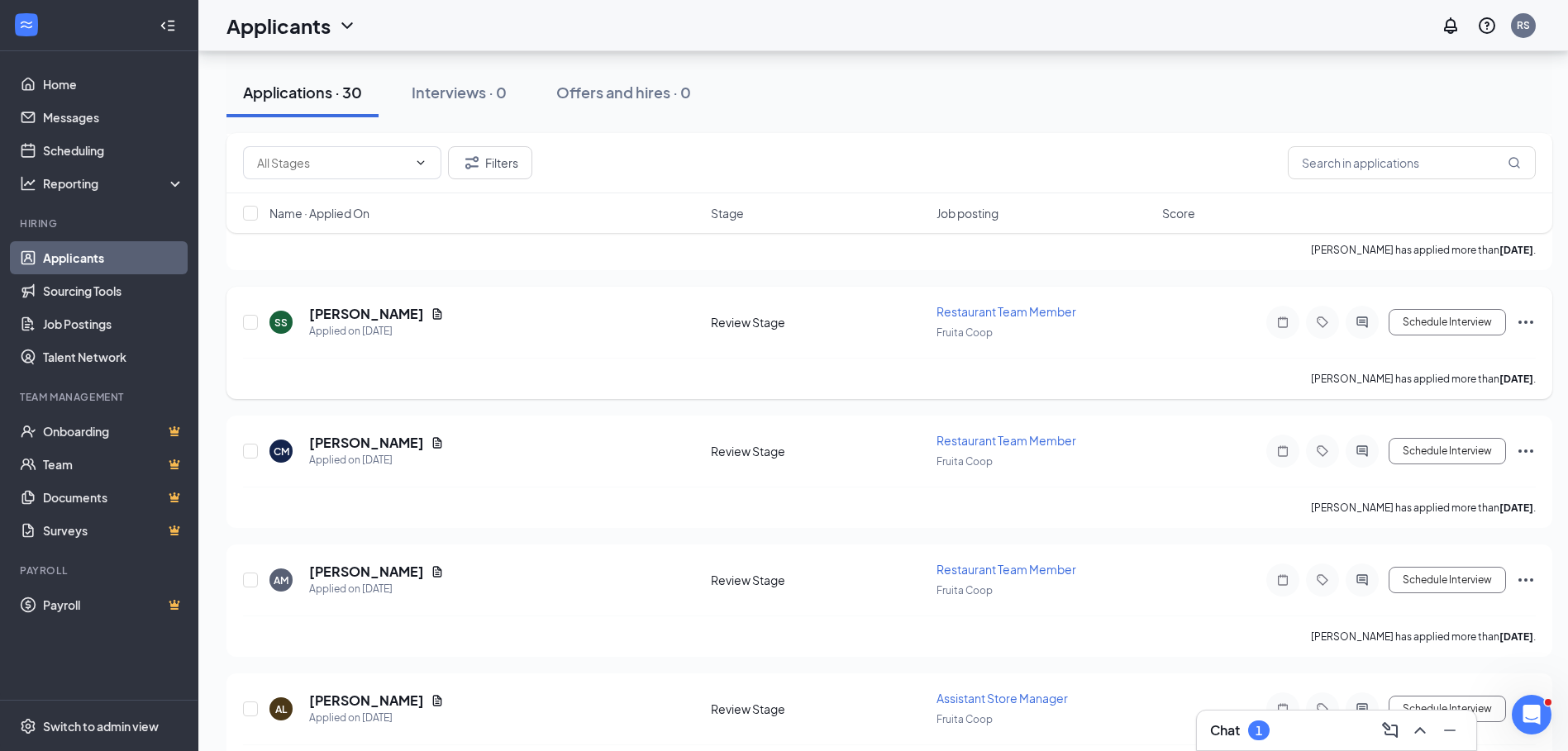
scroll to position [1599, 0]
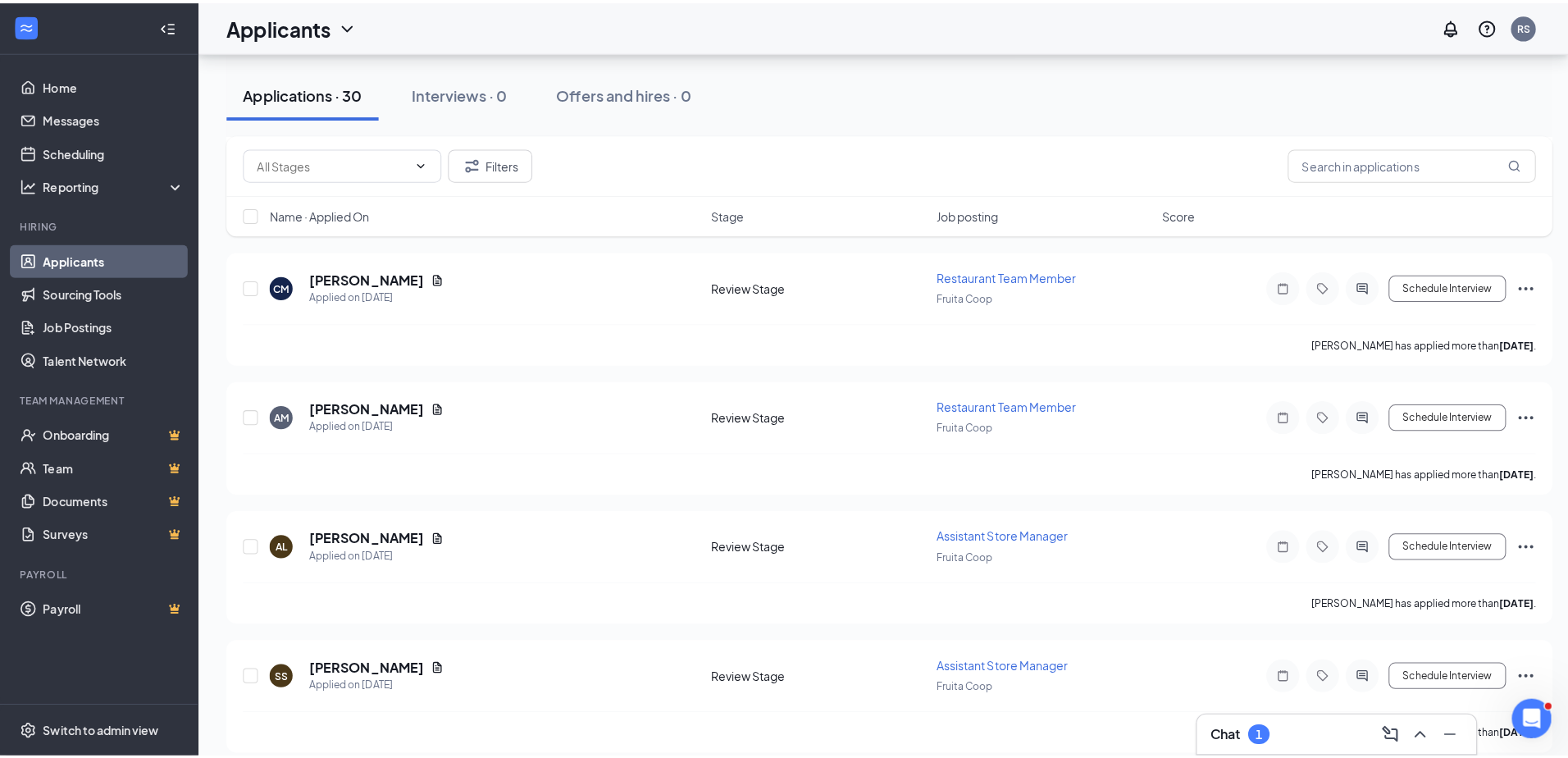
scroll to position [1722, 0]
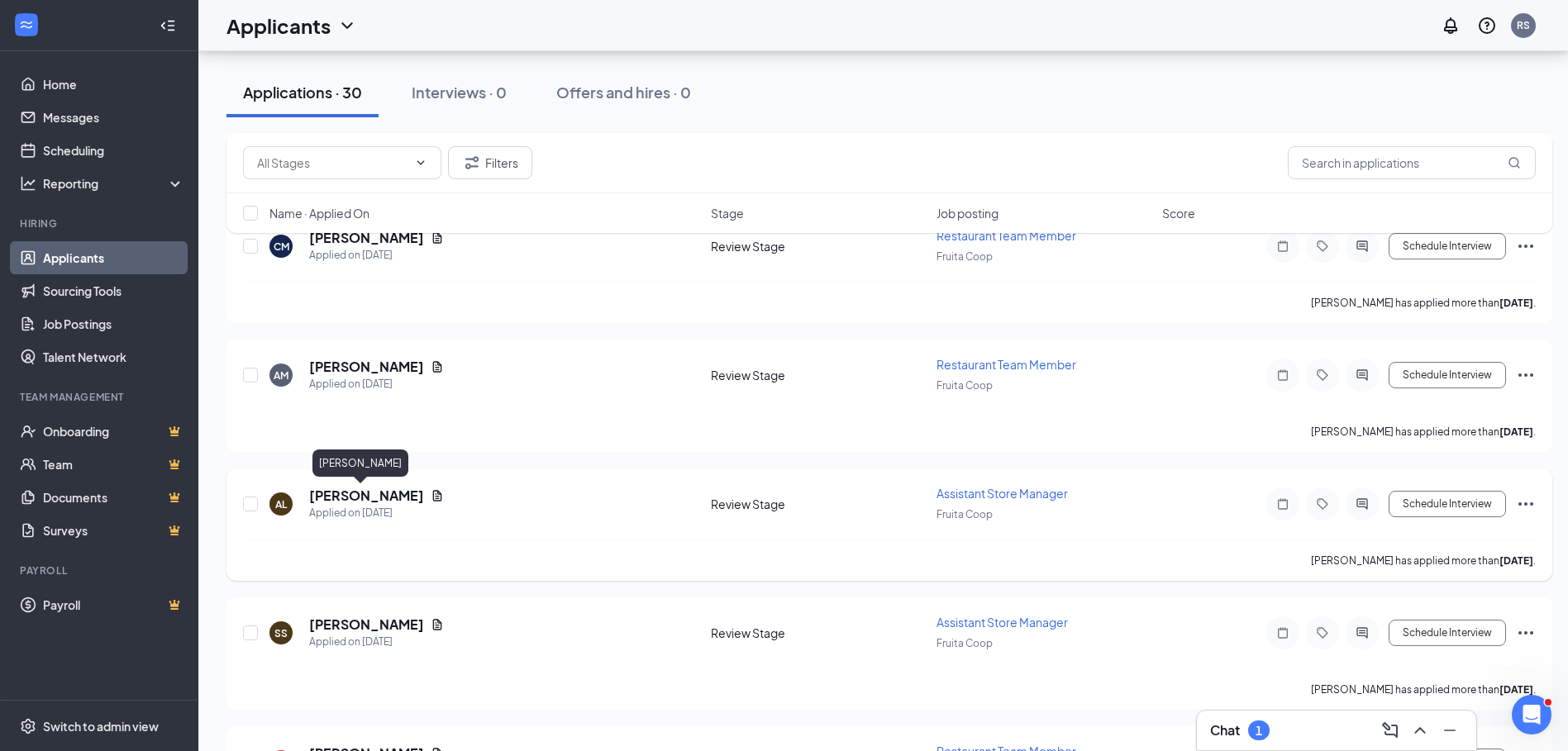
click at [358, 495] on h5 "[PERSON_NAME]" at bounding box center [366, 495] width 115 height 18
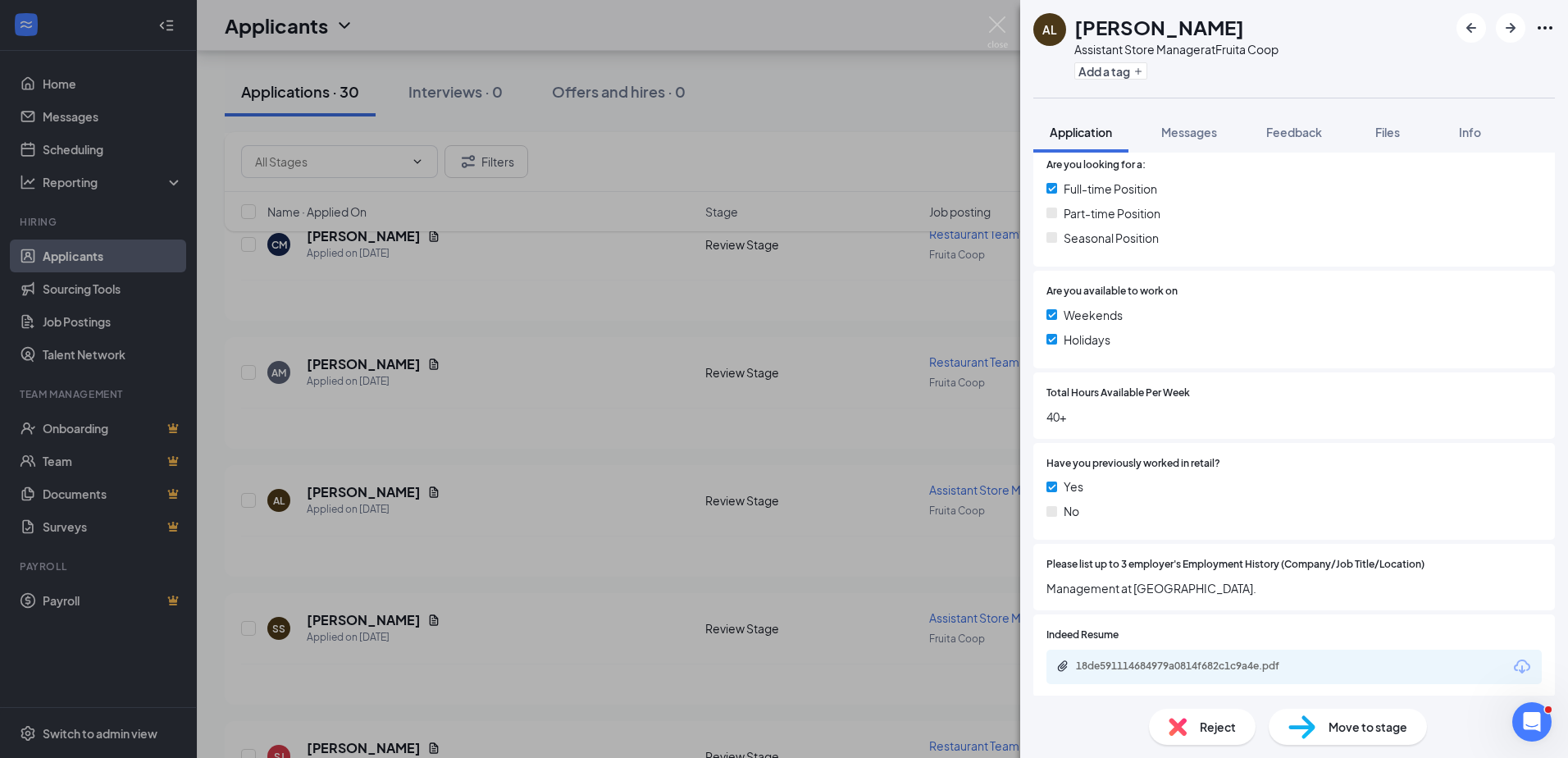
scroll to position [410, 0]
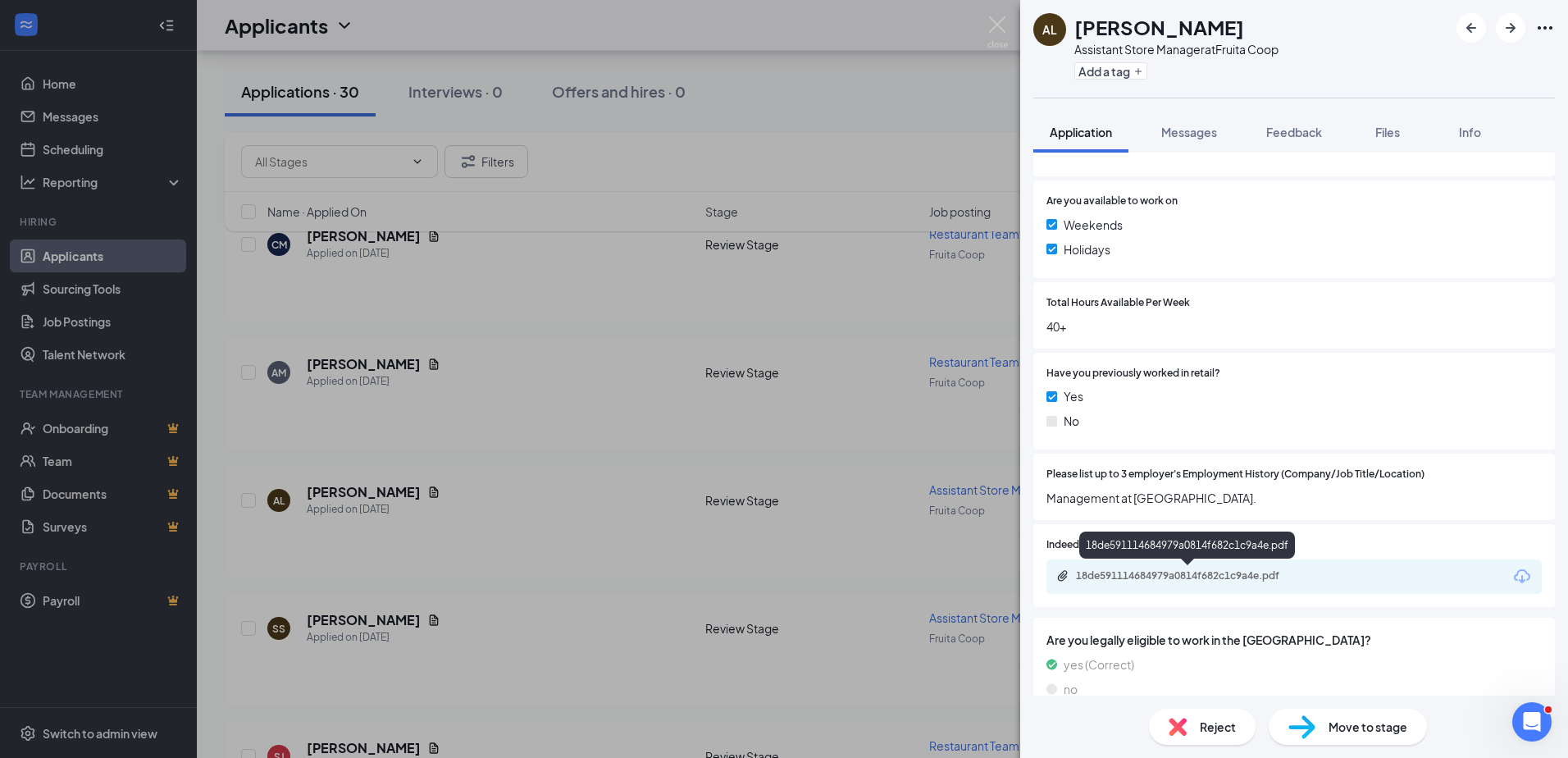
click at [1168, 576] on div "18de591114684979a0814f682c1c9a4e.pdf" at bounding box center [1191, 575] width 230 height 13
click at [318, 631] on div "AL Alisa Louda Assistant Store Manager at Fruita Coop Add a tag Application Mes…" at bounding box center [784, 379] width 1568 height 758
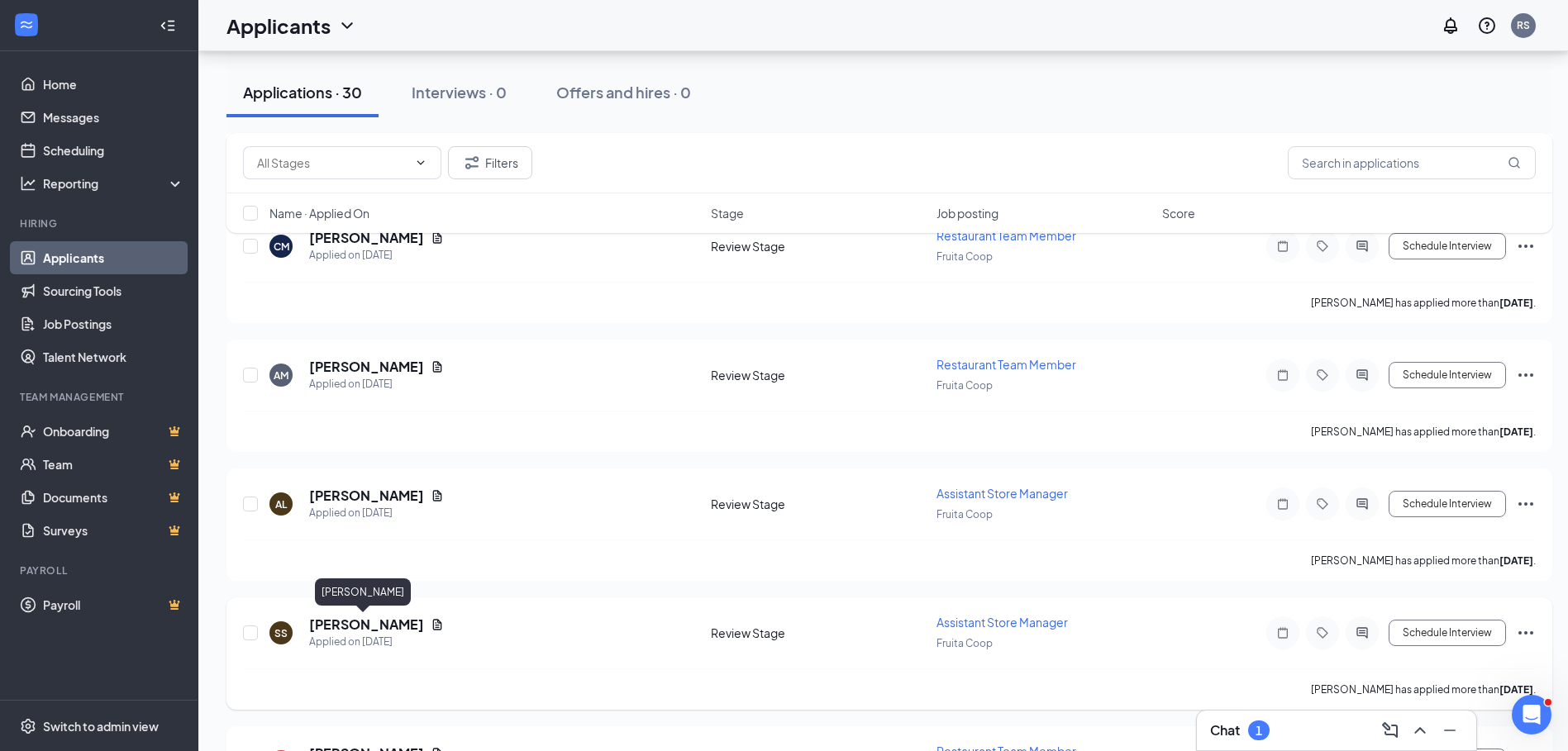
click at [366, 623] on h5 "[PERSON_NAME]" at bounding box center [366, 624] width 115 height 18
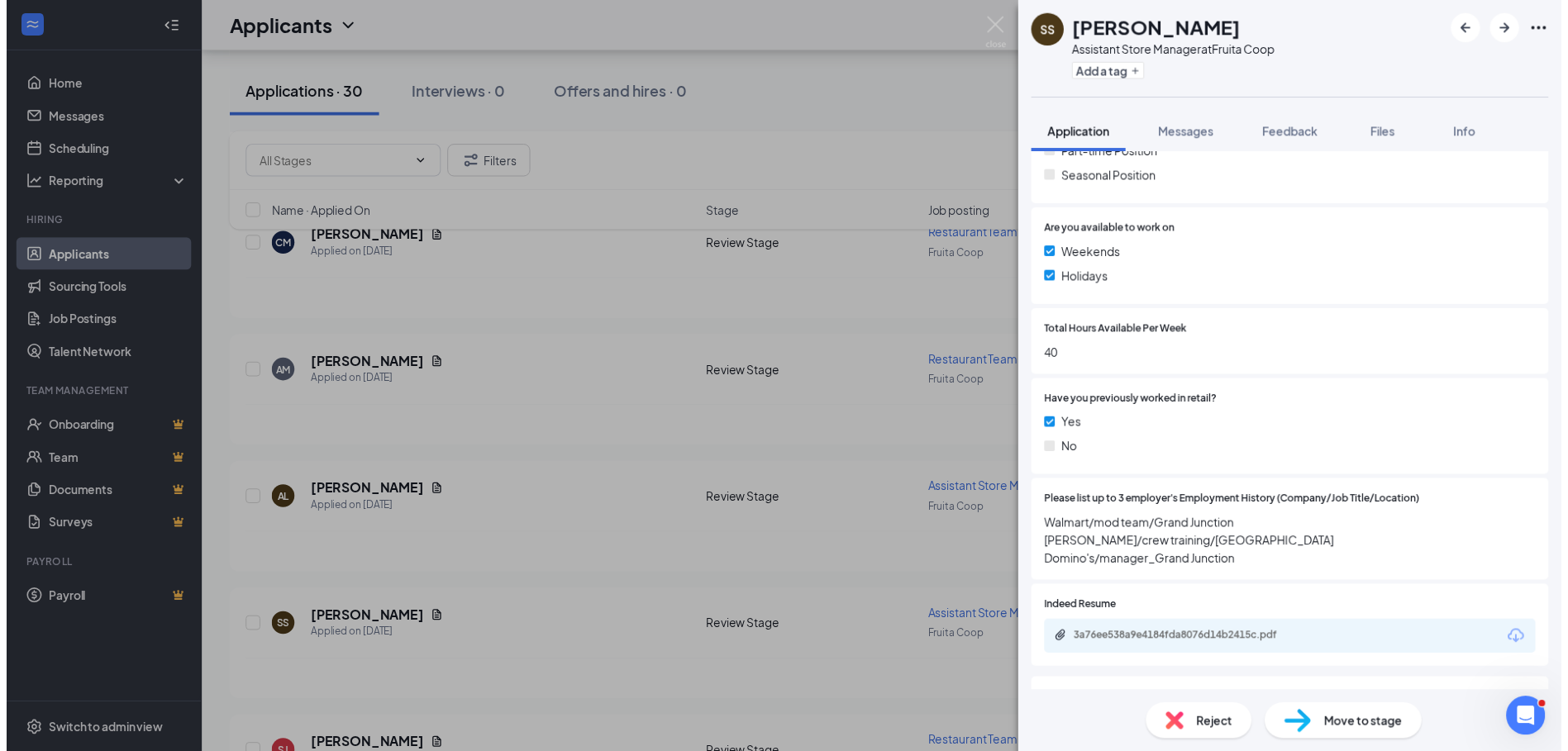
scroll to position [413, 0]
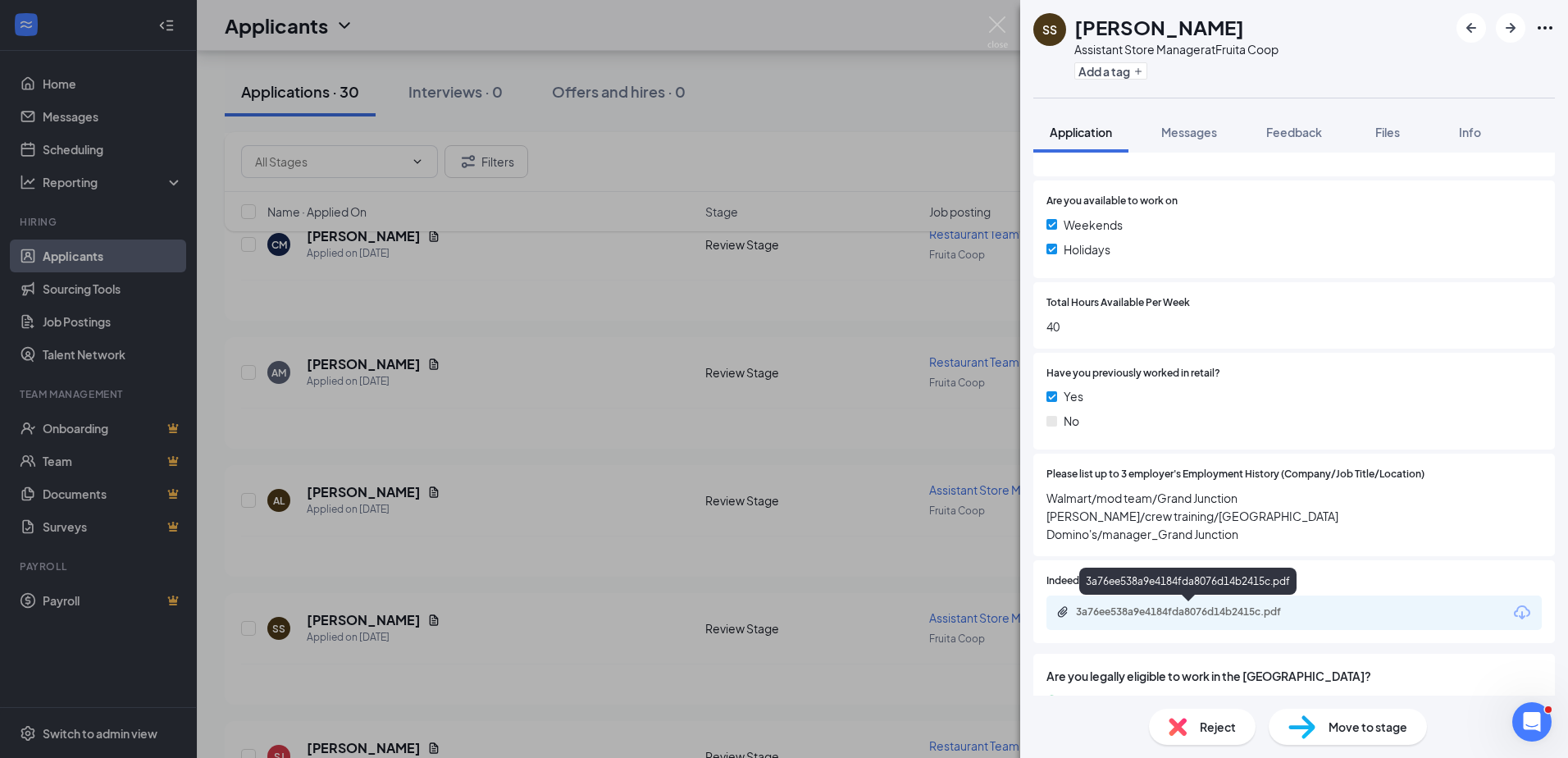
click at [1150, 619] on div "3a76ee538a9e4184fda8076d14b2415c.pdf" at bounding box center [1189, 613] width 266 height 15
click at [488, 671] on div "SS Steven Saltou Assistant Store Manager at Fruita Coop Add a tag Application M…" at bounding box center [784, 379] width 1568 height 758
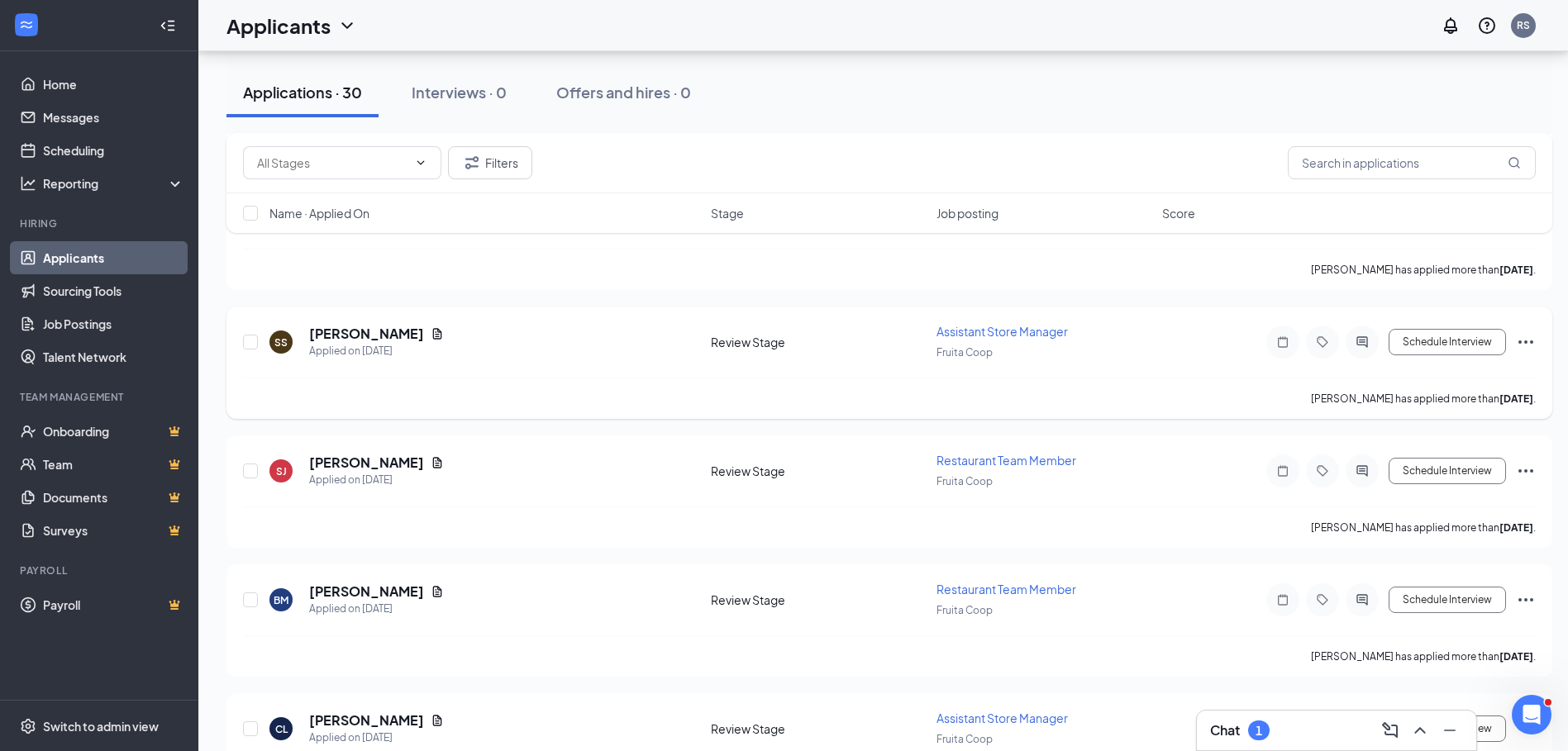
scroll to position [2066, 0]
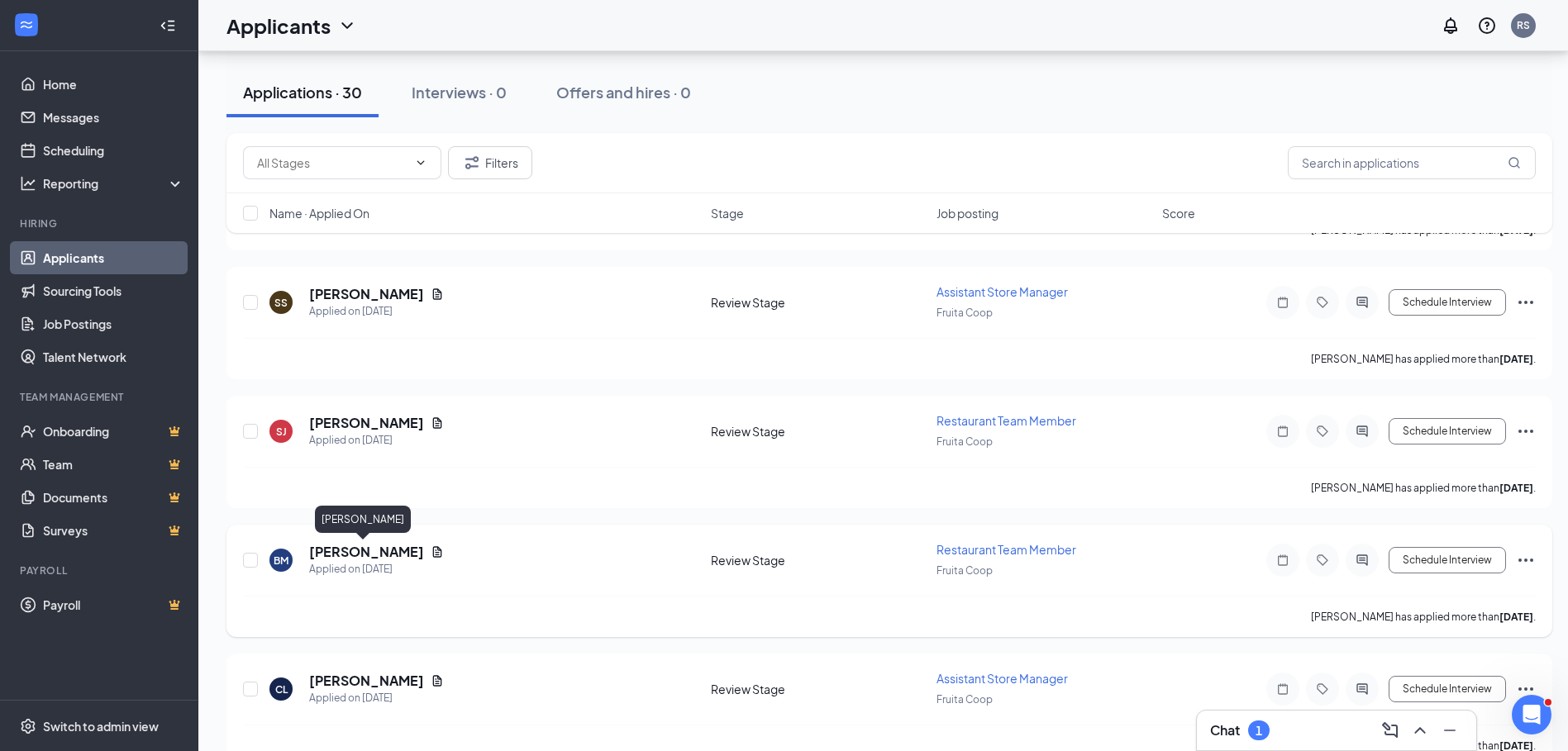
click at [333, 553] on h5 "[PERSON_NAME]" at bounding box center [366, 552] width 115 height 18
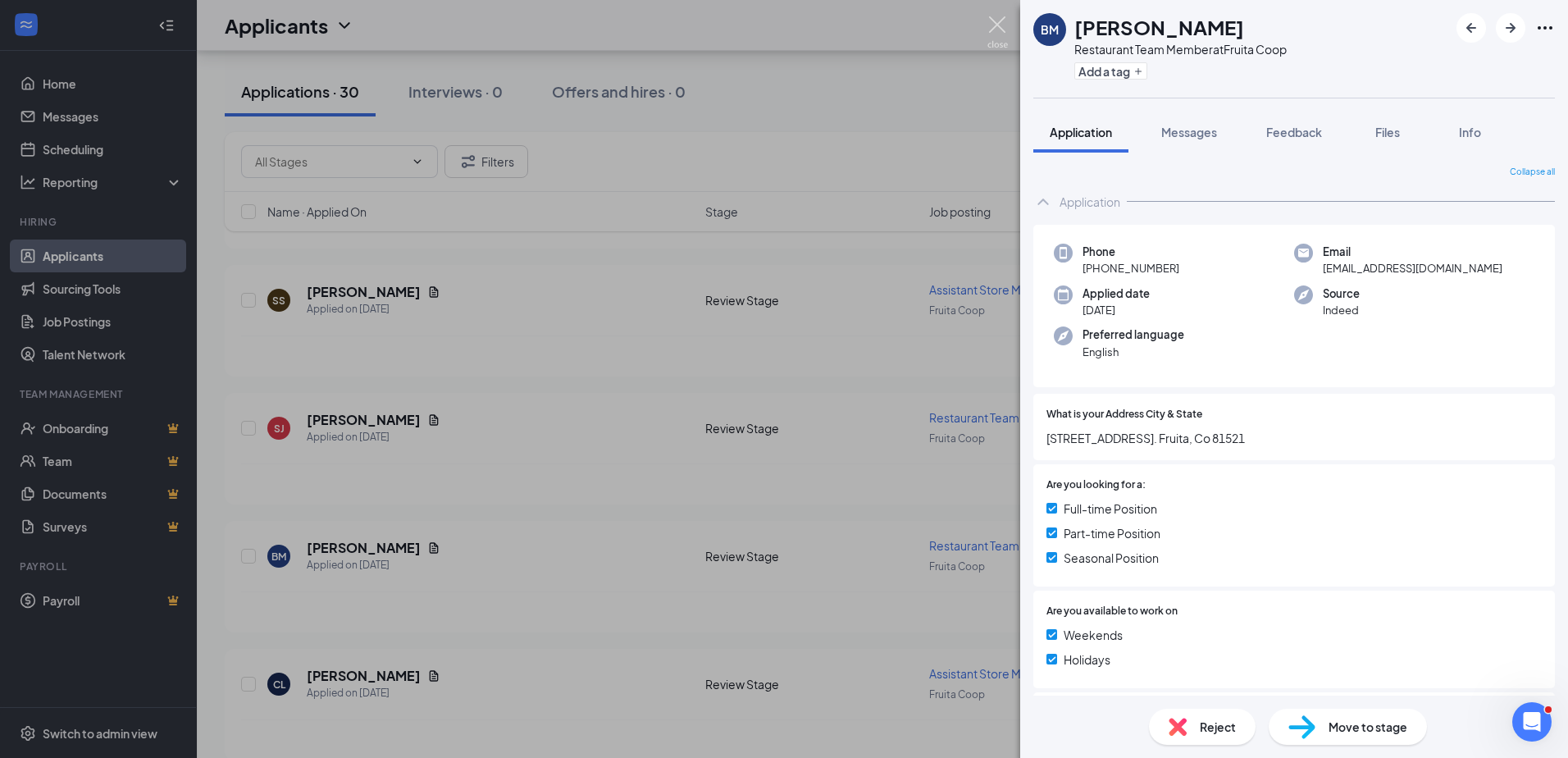
click at [998, 24] on img at bounding box center [998, 32] width 21 height 32
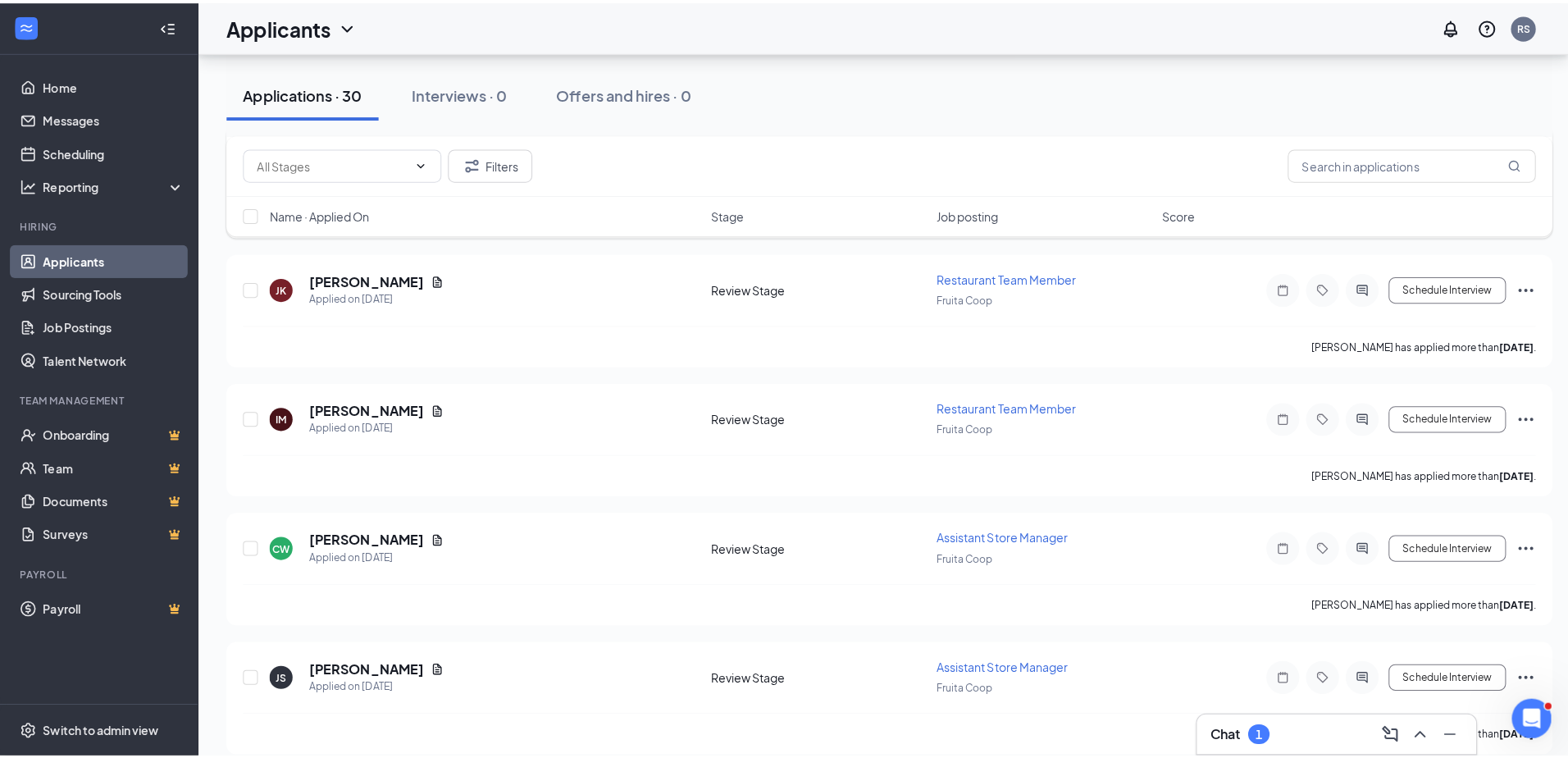
scroll to position [2870, 0]
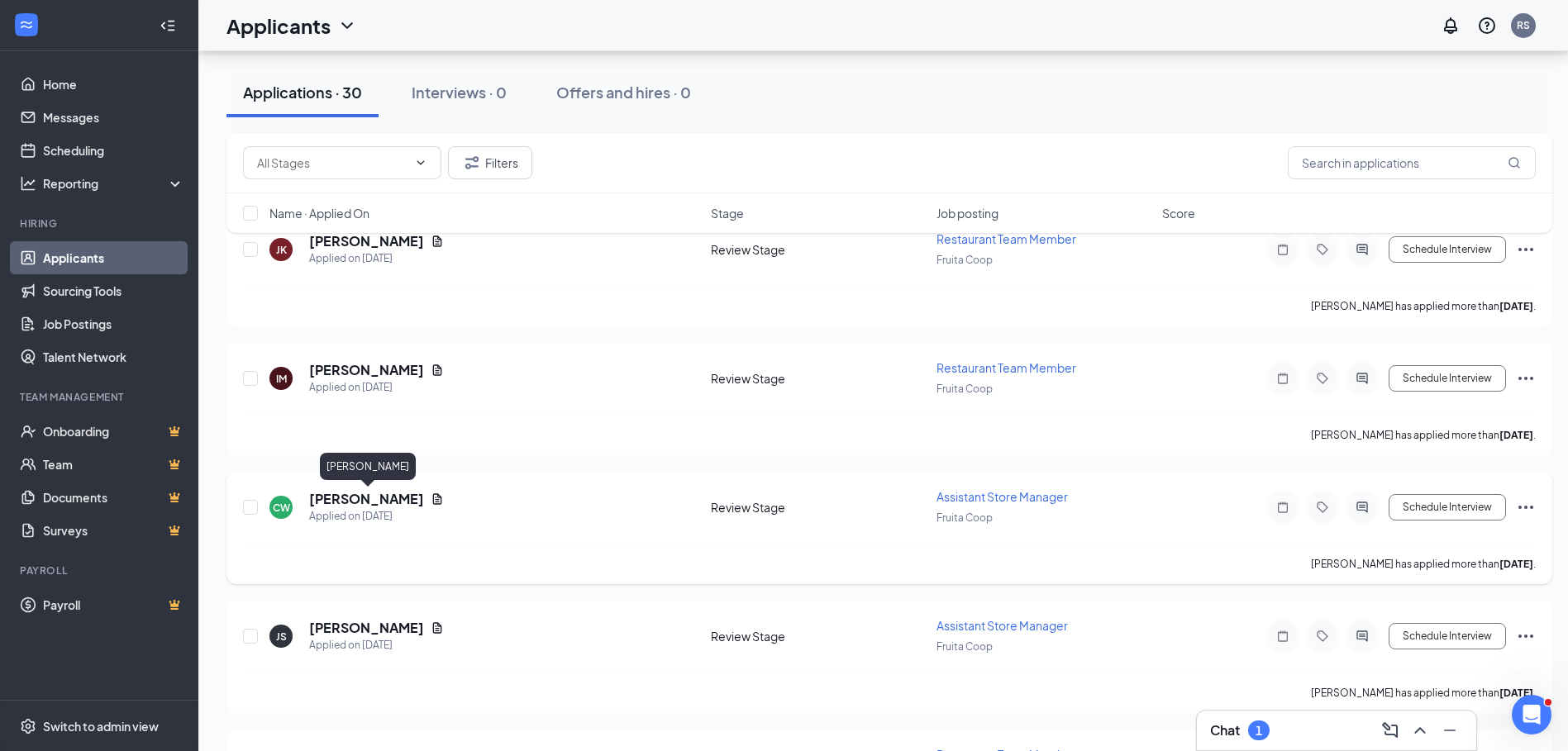
click at [359, 497] on h5 "[PERSON_NAME]" at bounding box center [366, 499] width 115 height 18
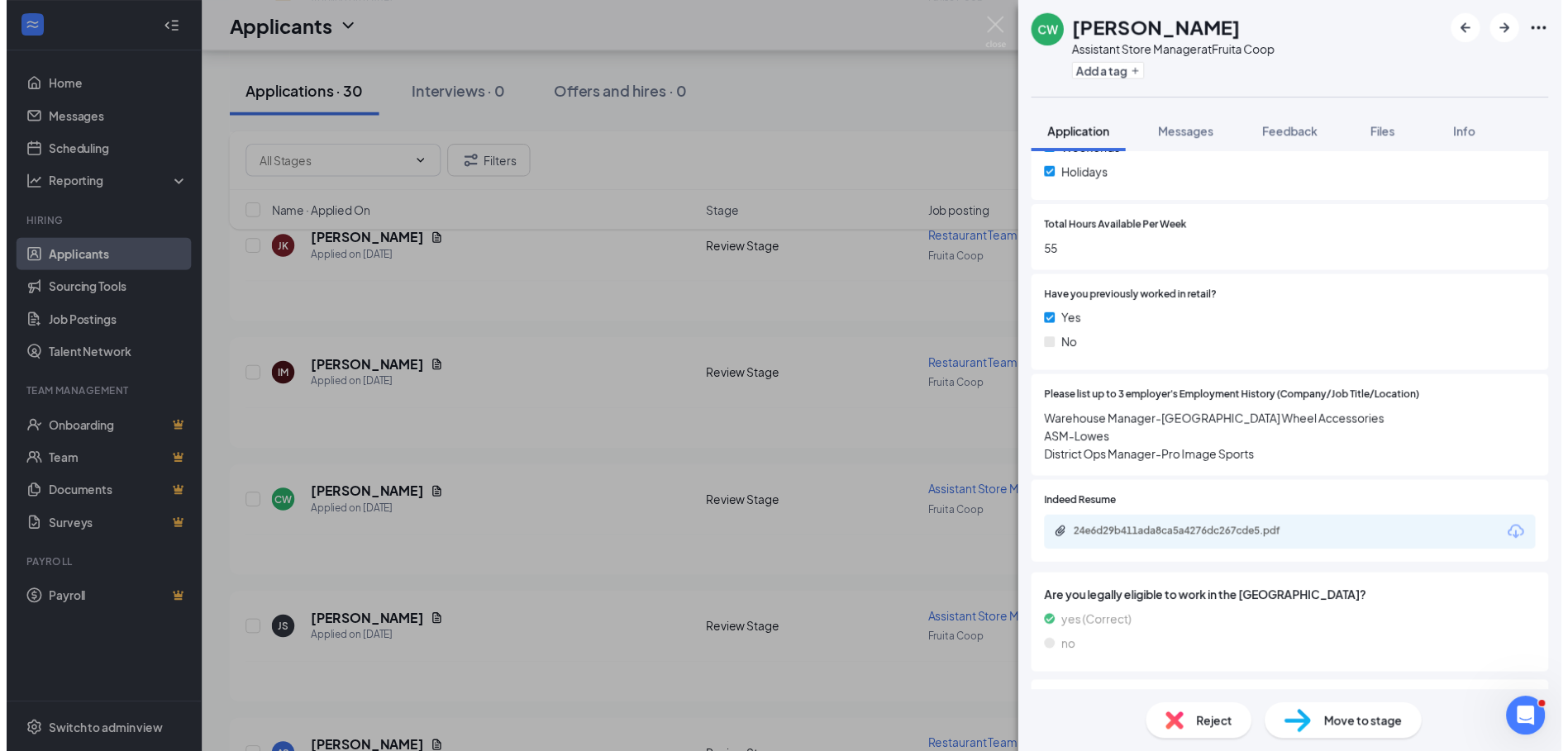
scroll to position [495, 0]
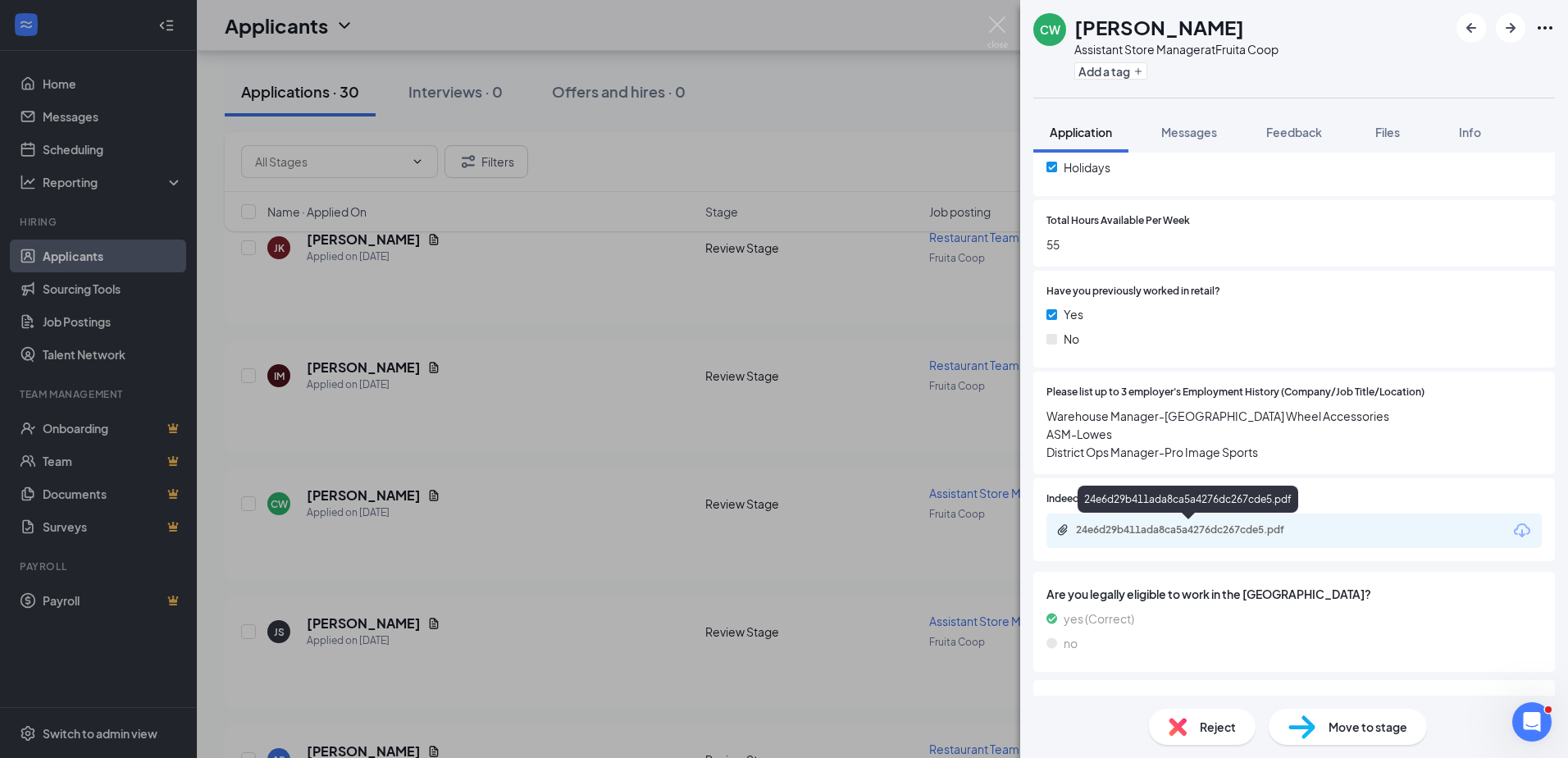
click at [1132, 526] on div "24e6d29b411ada8ca5a4276dc267cde5.pdf" at bounding box center [1191, 529] width 230 height 13
click at [570, 571] on div "CW Charles Woodward Assistant Store Manager at Fruita Coop Add a tag Applicatio…" at bounding box center [784, 379] width 1568 height 758
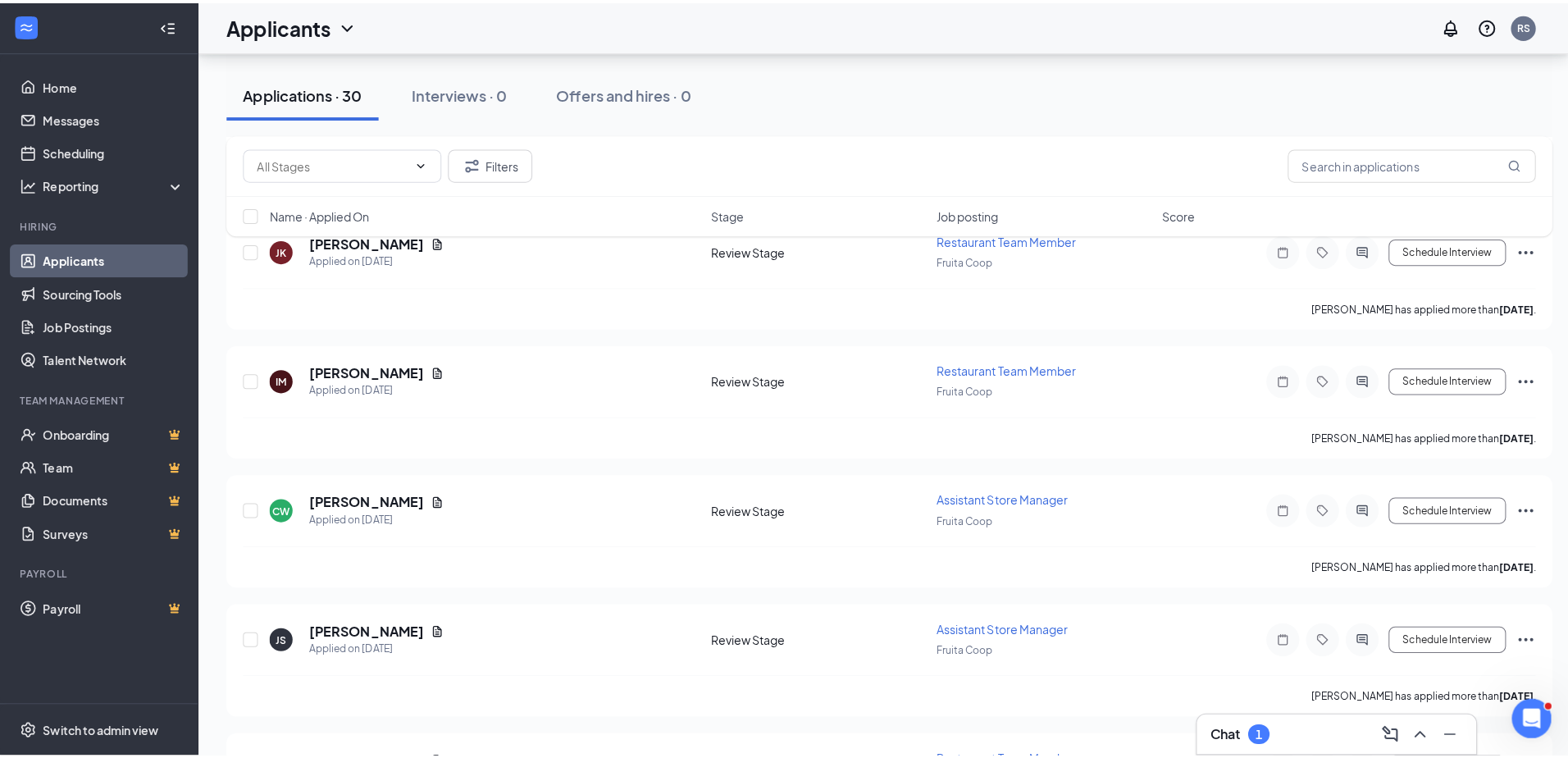
scroll to position [2951, 0]
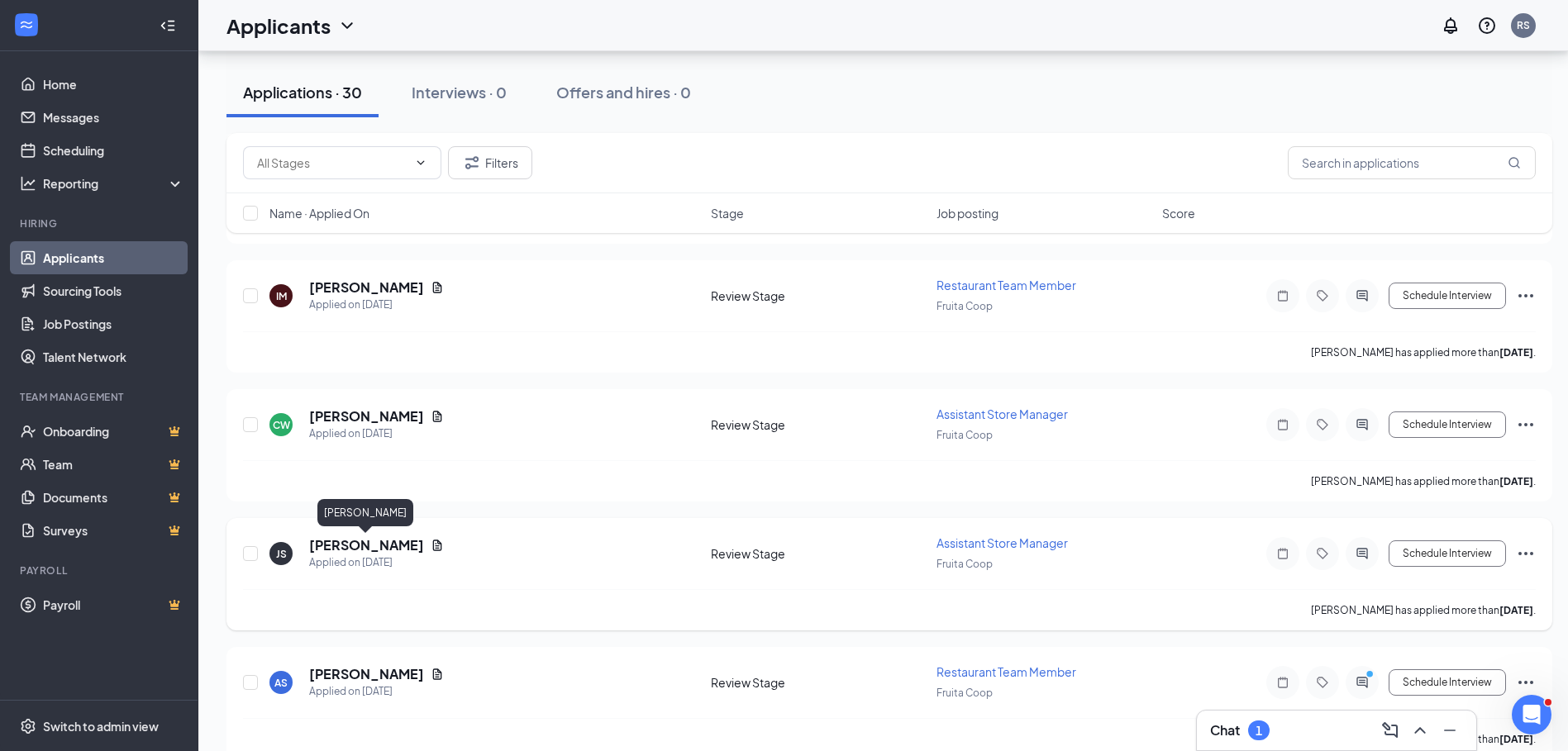
click at [370, 542] on h5 "[PERSON_NAME]" at bounding box center [366, 545] width 115 height 18
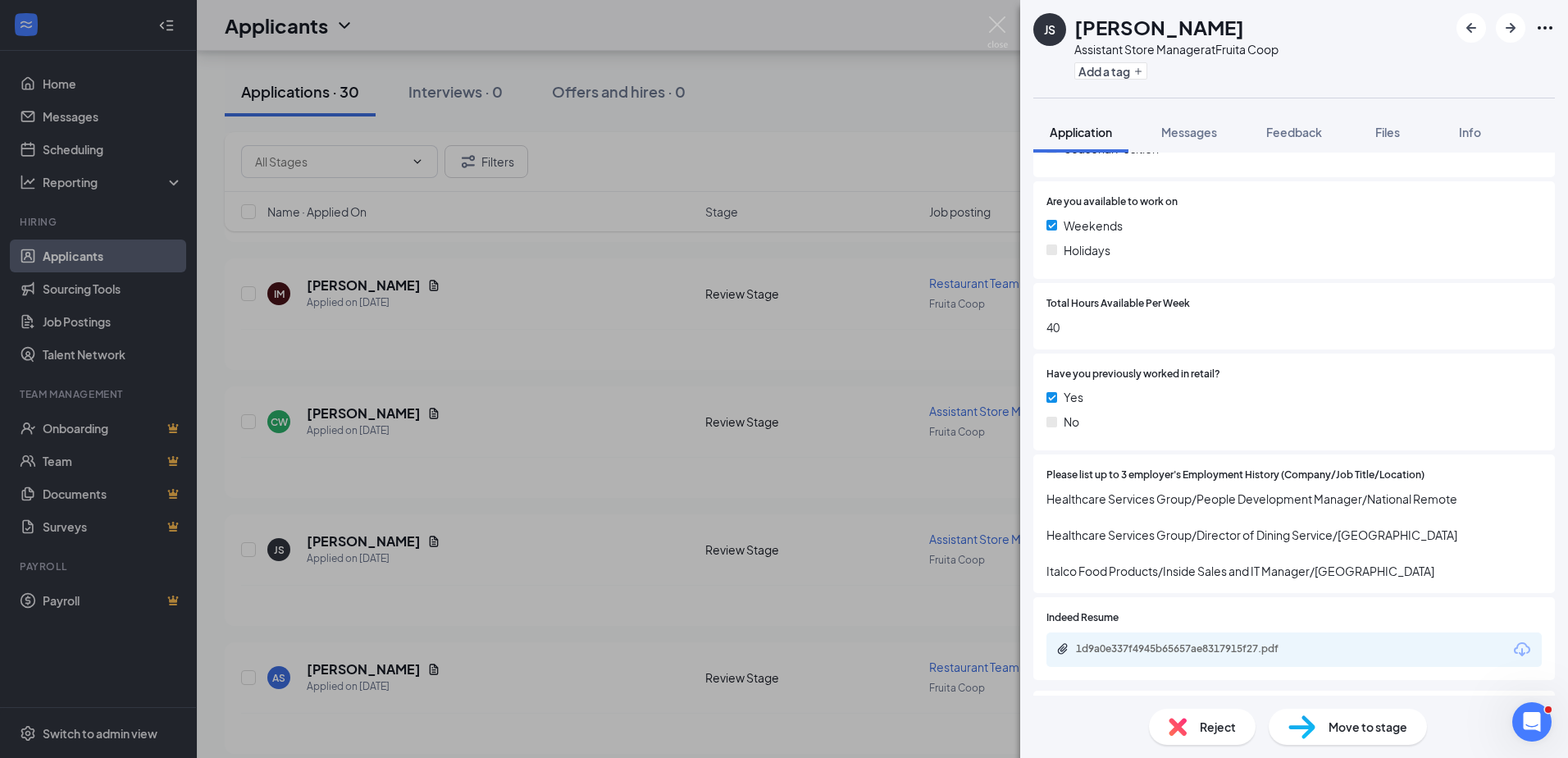
scroll to position [410, 0]
click at [1126, 644] on div "1d9a0e337f4945b65657ae8317915f27.pdf" at bounding box center [1191, 648] width 230 height 13
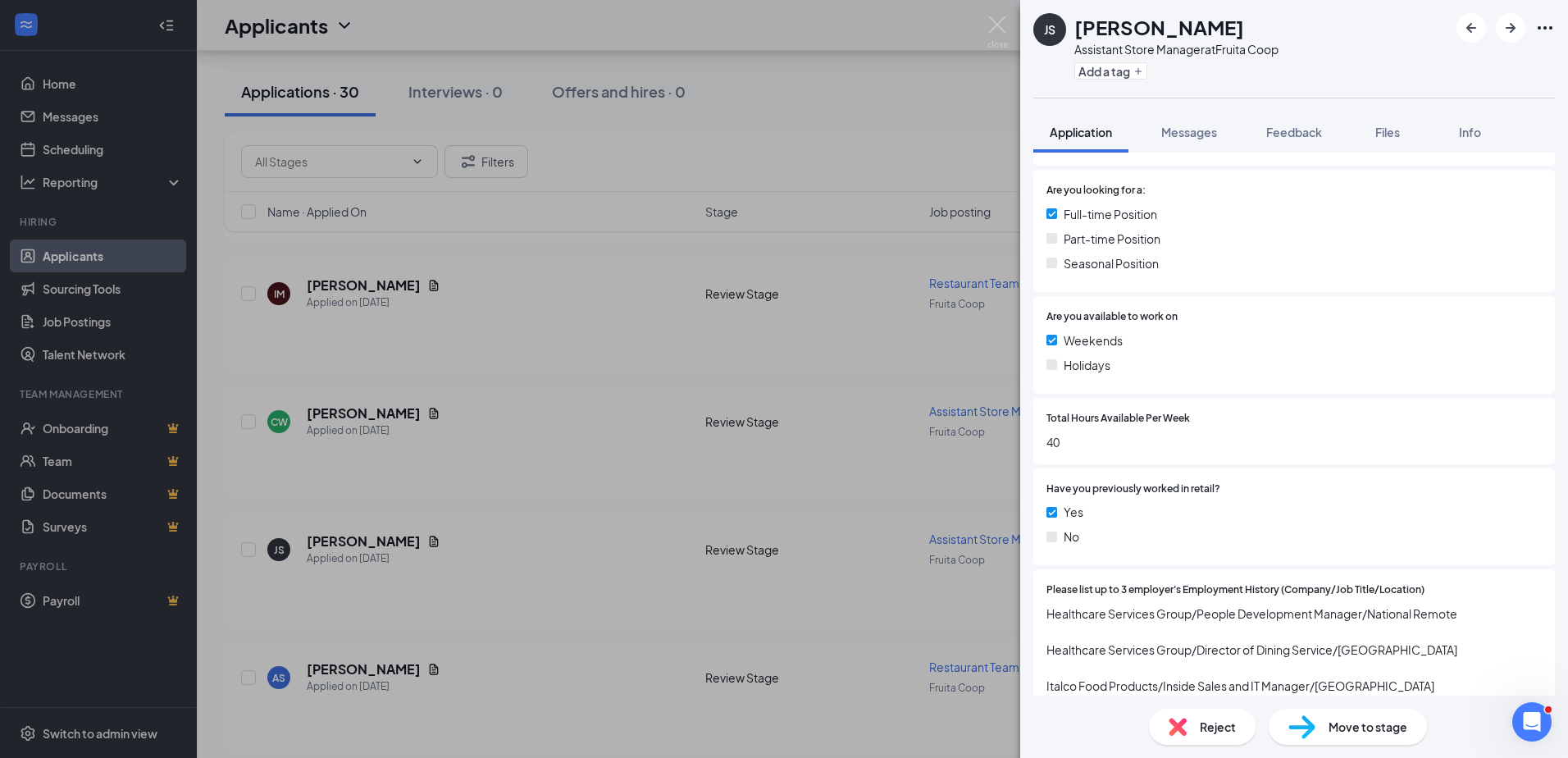
scroll to position [246, 0]
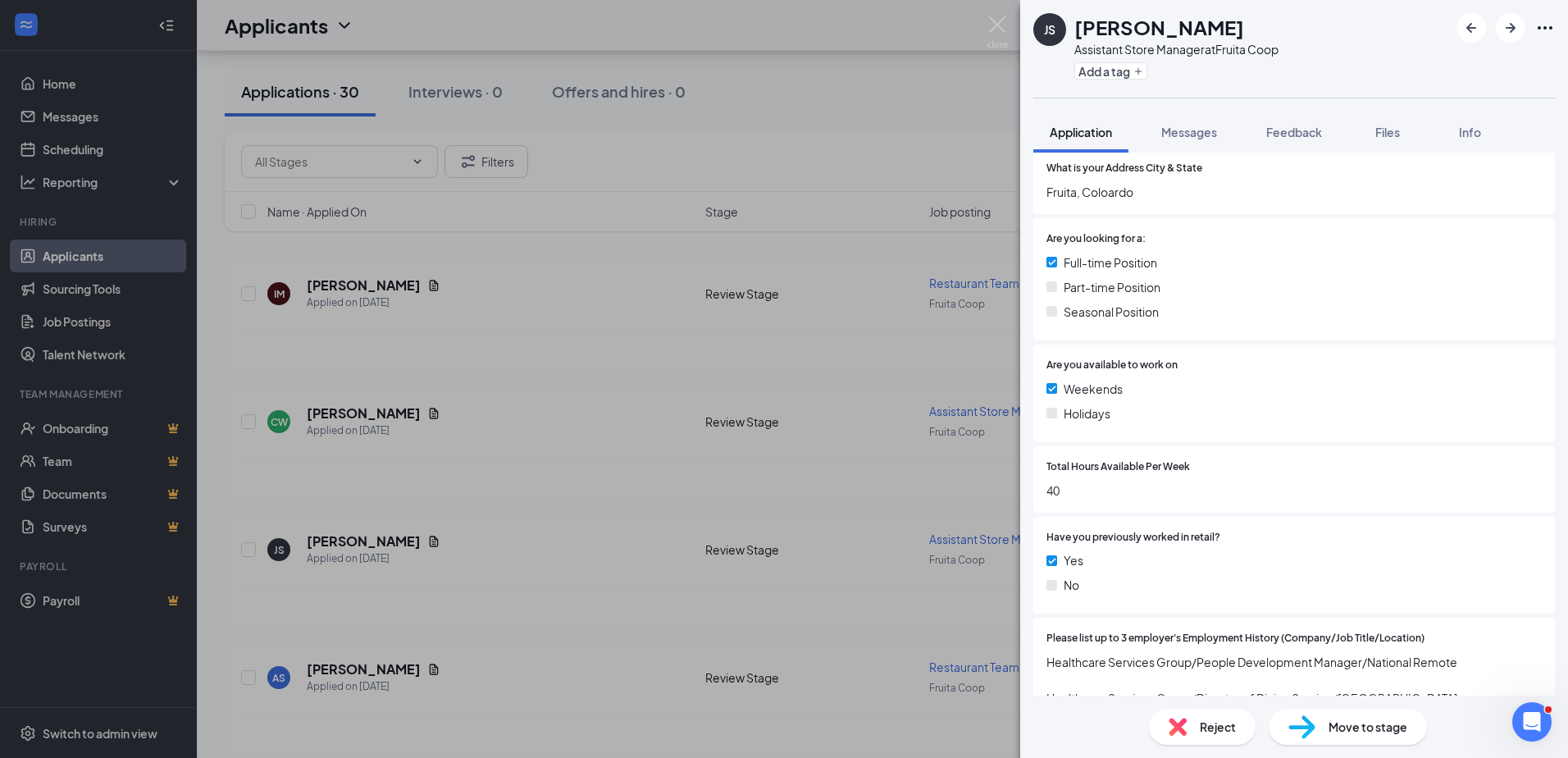
click at [544, 527] on div "JS Jason Sweetman Assistant Store Manager at Fruita Coop Add a tag Application …" at bounding box center [784, 379] width 1568 height 758
